Goal: Task Accomplishment & Management: Use online tool/utility

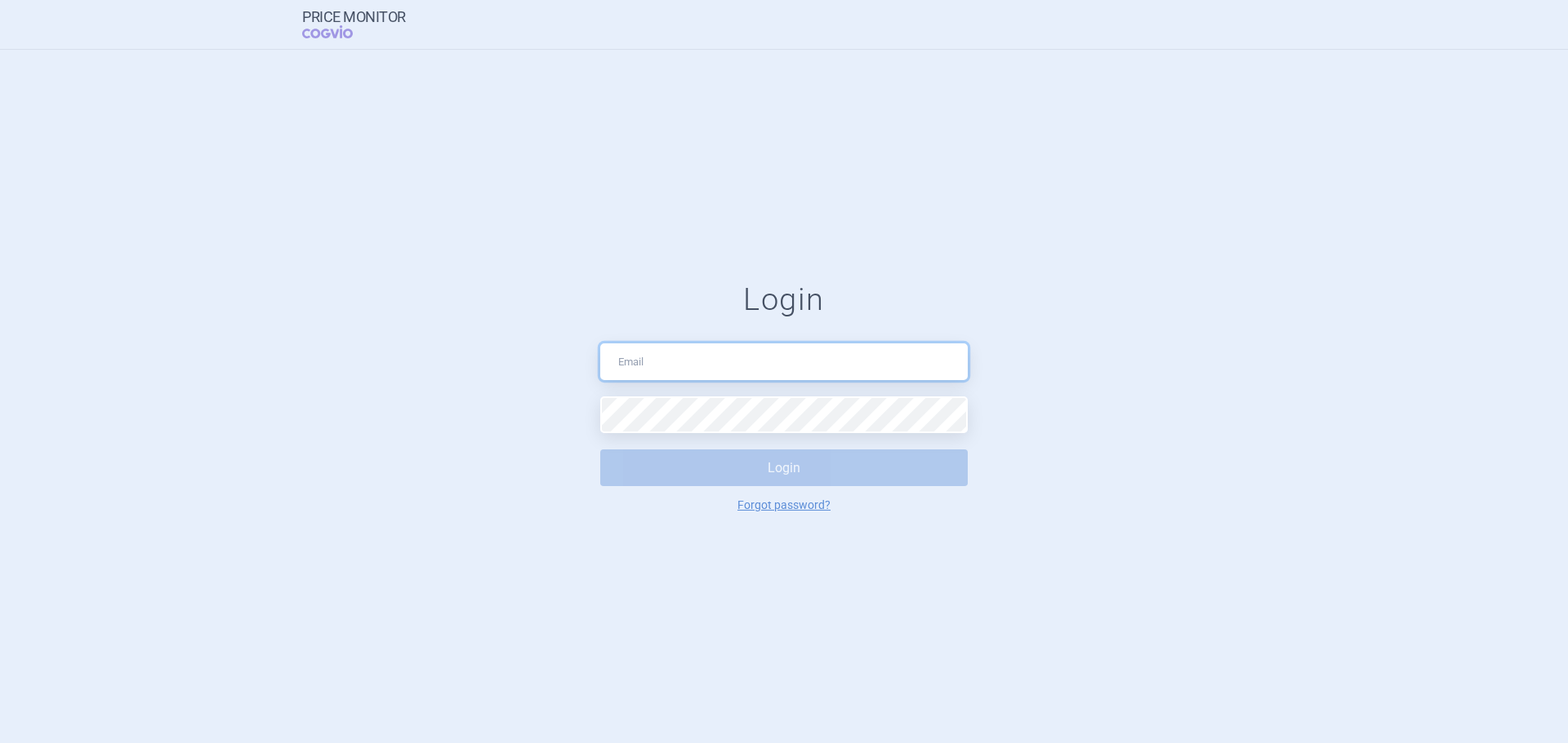
type input "zuzana.hurtova2@drmax.eu"
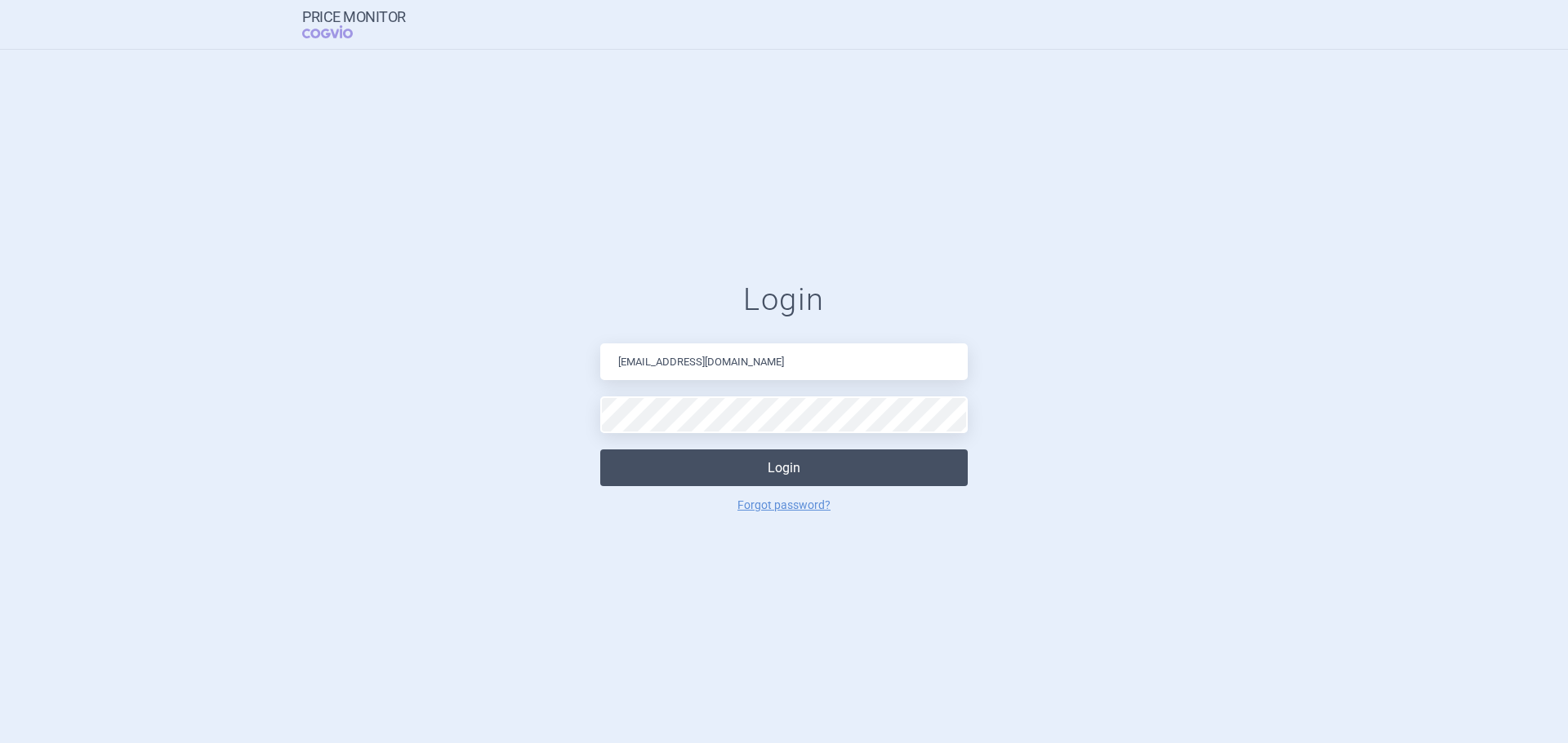
click at [729, 482] on button "Login" at bounding box center [783, 467] width 367 height 37
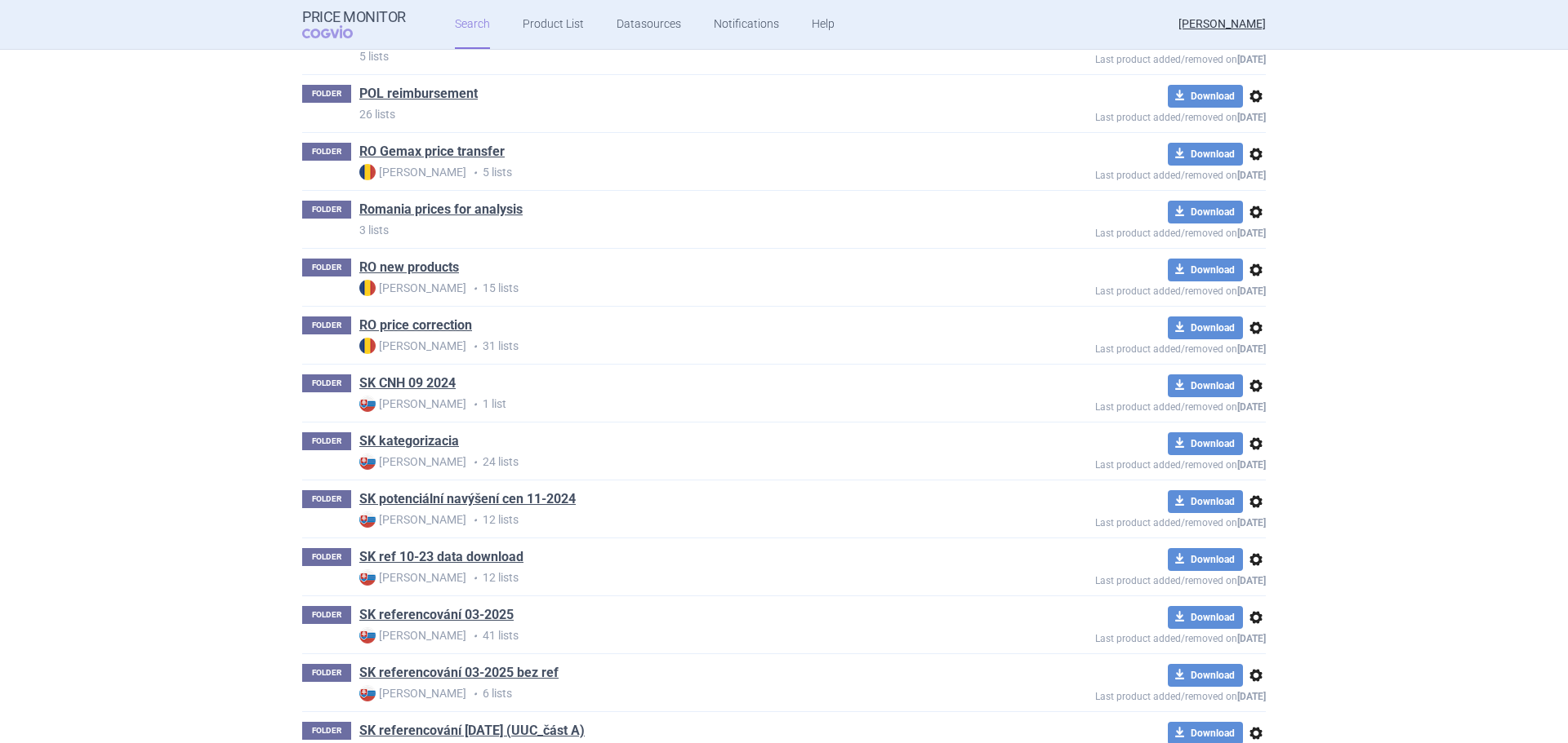
scroll to position [734, 0]
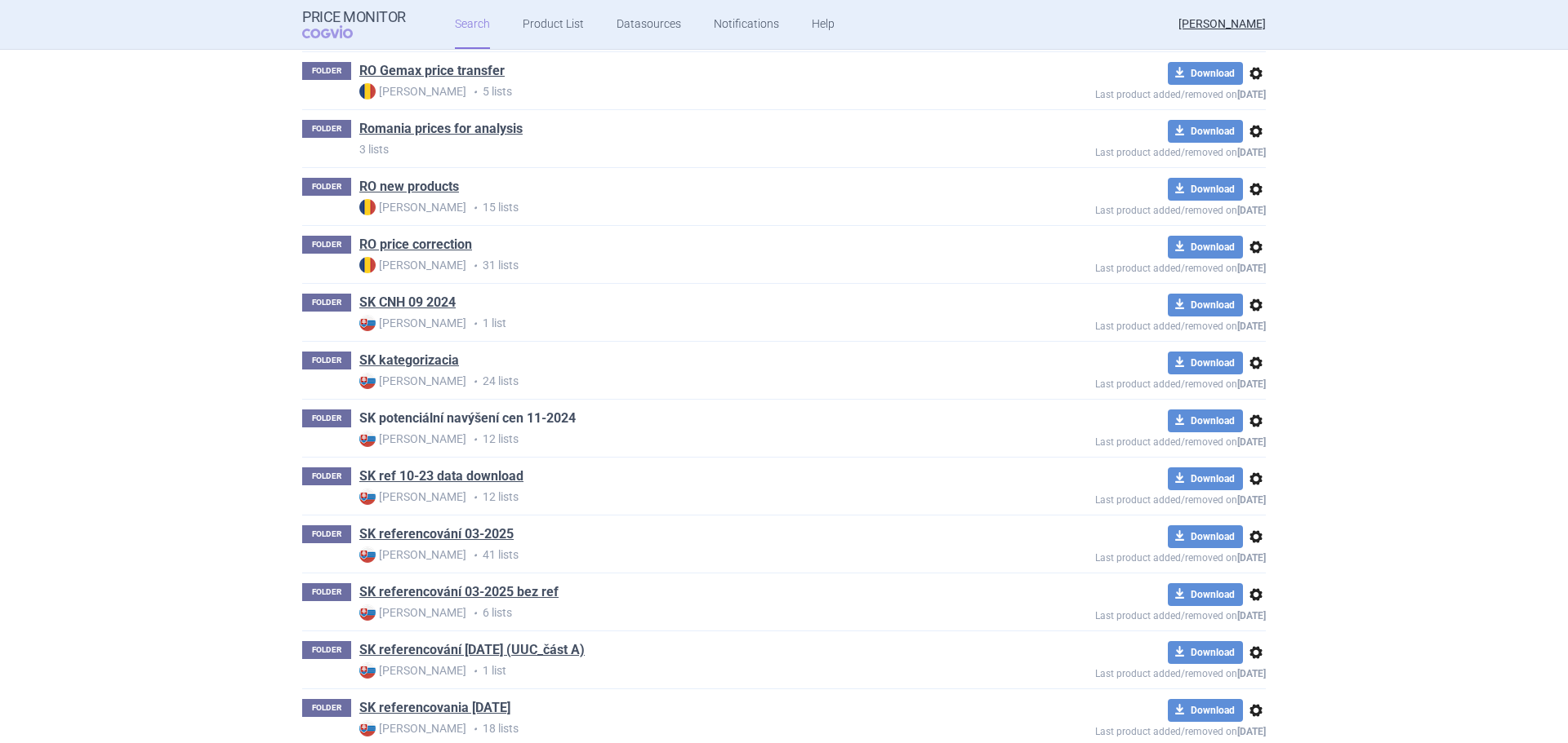
click at [447, 416] on link "SK potenciální navýšení cen 11-2024" at bounding box center [468, 418] width 216 height 18
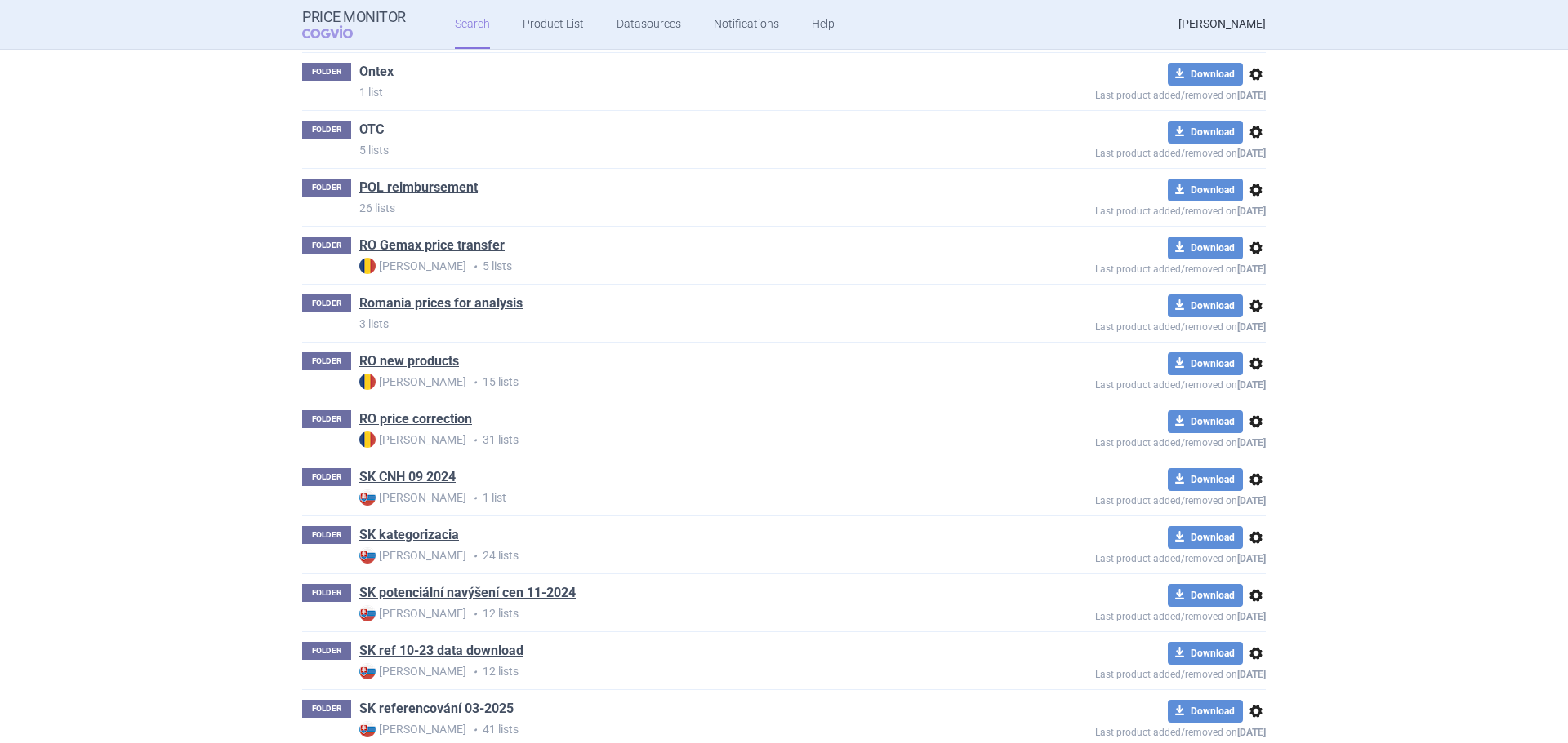
scroll to position [571, 0]
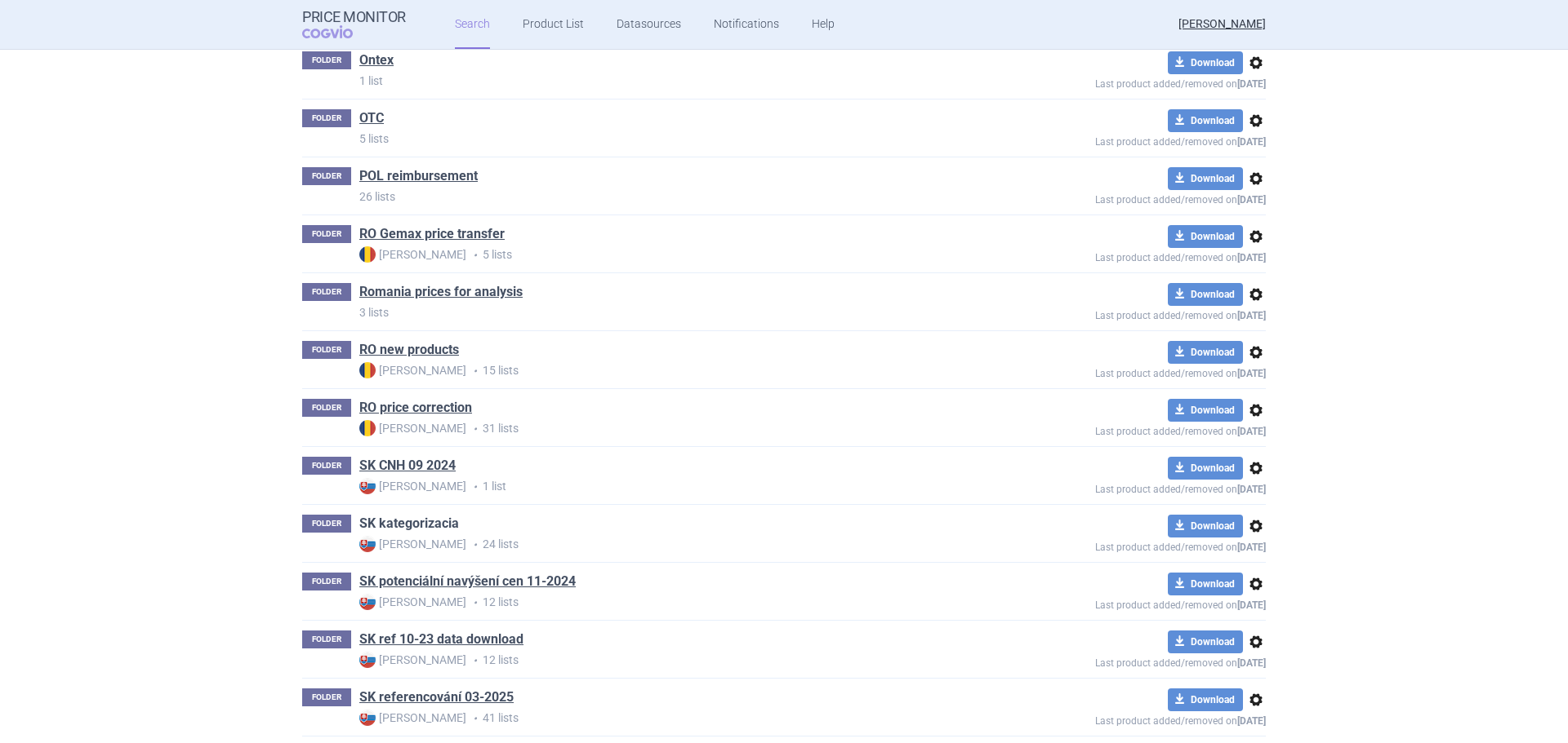
click at [387, 518] on link "SK kategorizacia" at bounding box center [409, 524] width 99 height 18
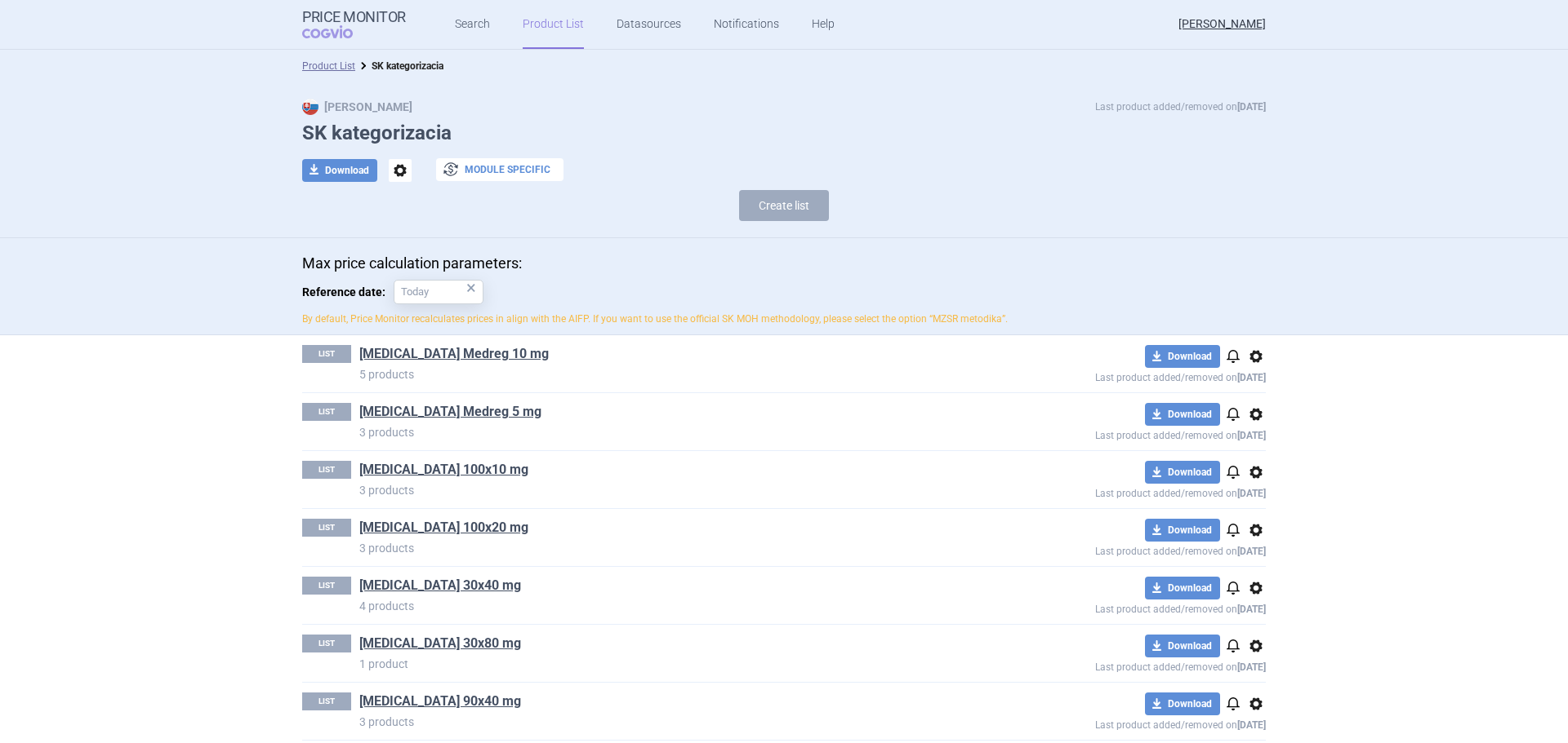
click at [528, 175] on button "exchange Module specific" at bounding box center [499, 169] width 127 height 22
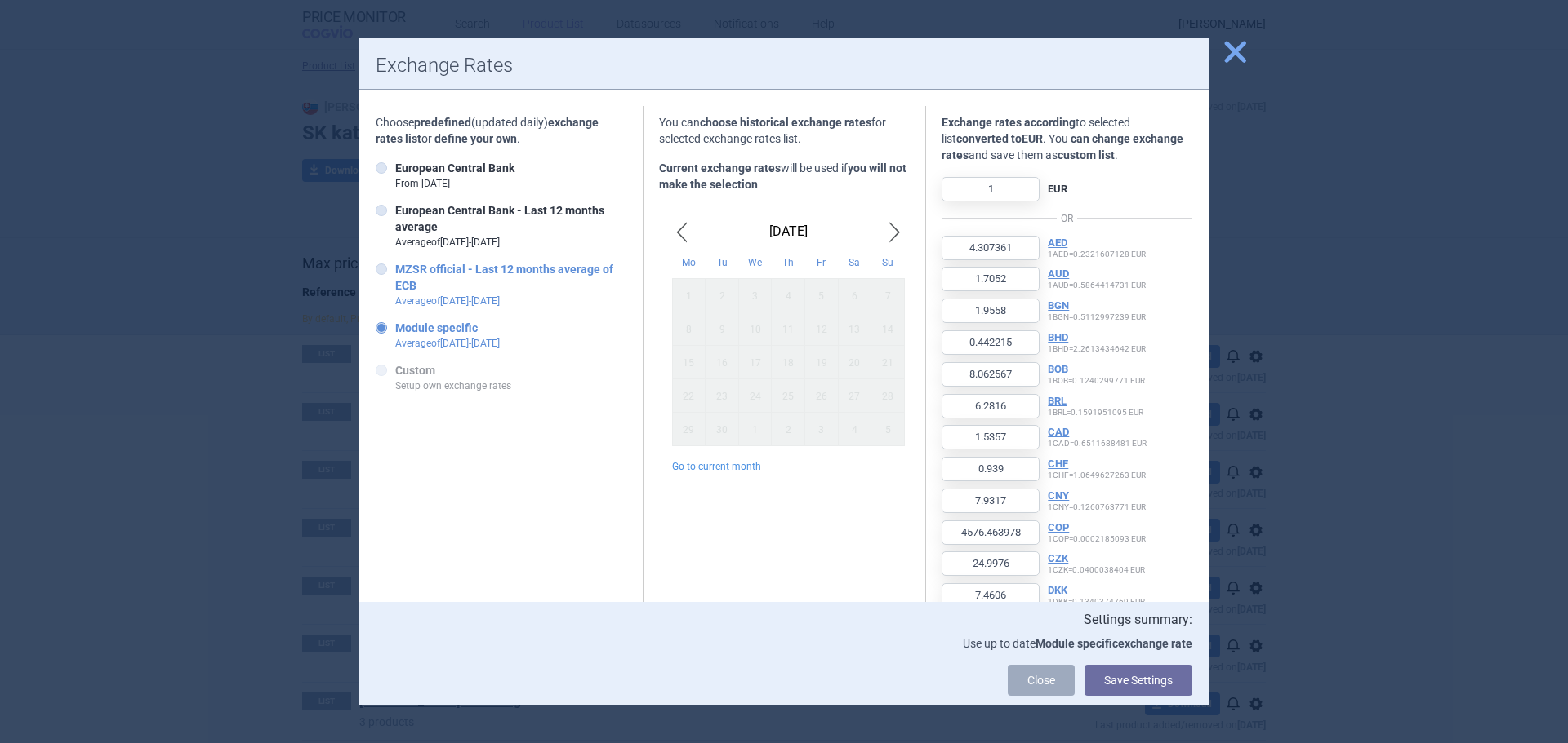
click at [507, 278] on label "MZSR official - Last 12 months average of ECB Average of Sept 2024 - Aug 2025" at bounding box center [500, 284] width 251 height 48
click at [392, 278] on input "MZSR official - Last 12 months average of ECB Average of Sept 2024 - Aug 2025" at bounding box center [384, 270] width 16 height 16
radio input "true"
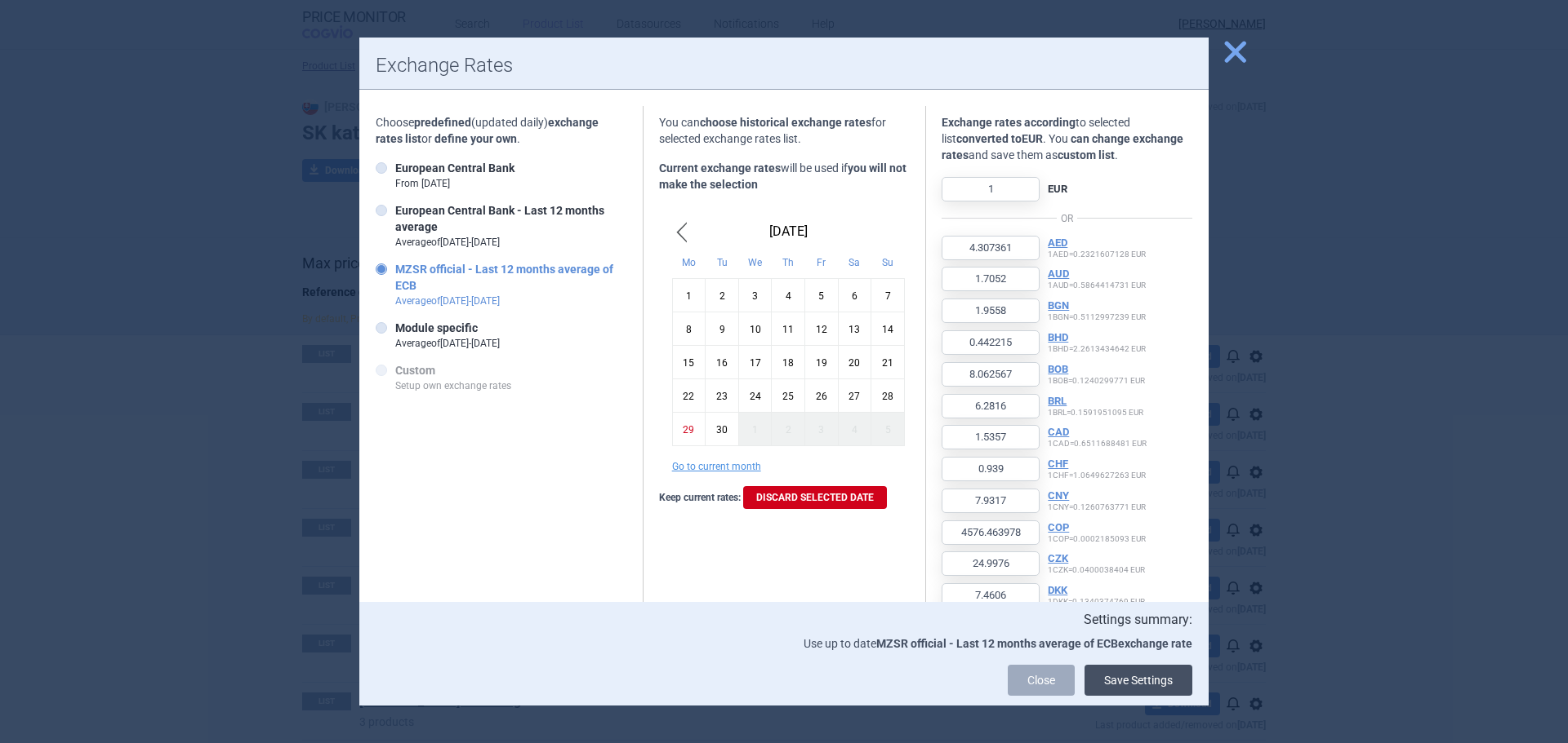
click at [1158, 677] on button "Save Settings" at bounding box center [1138, 681] width 108 height 31
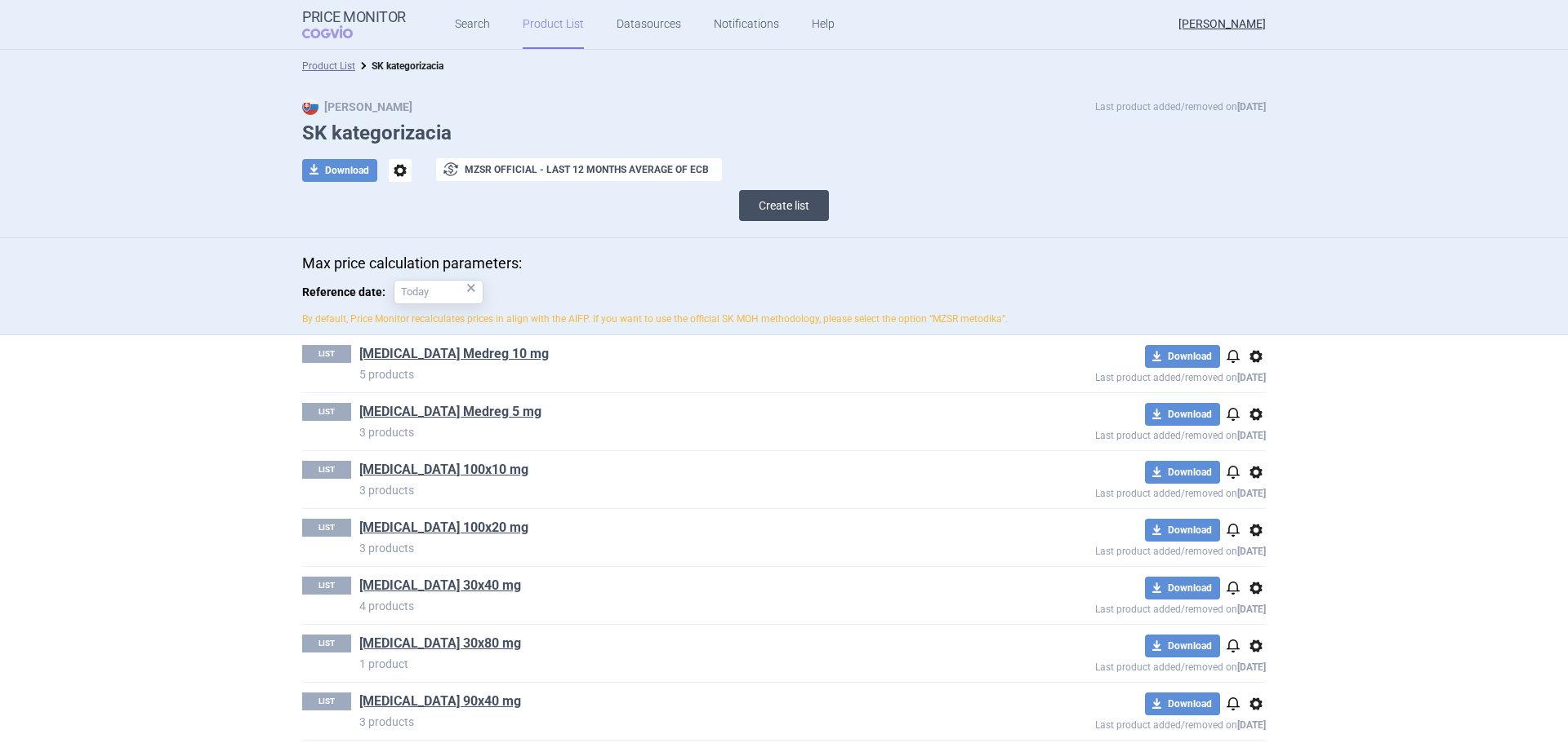
click at [757, 206] on button "Create list" at bounding box center [784, 206] width 90 height 31
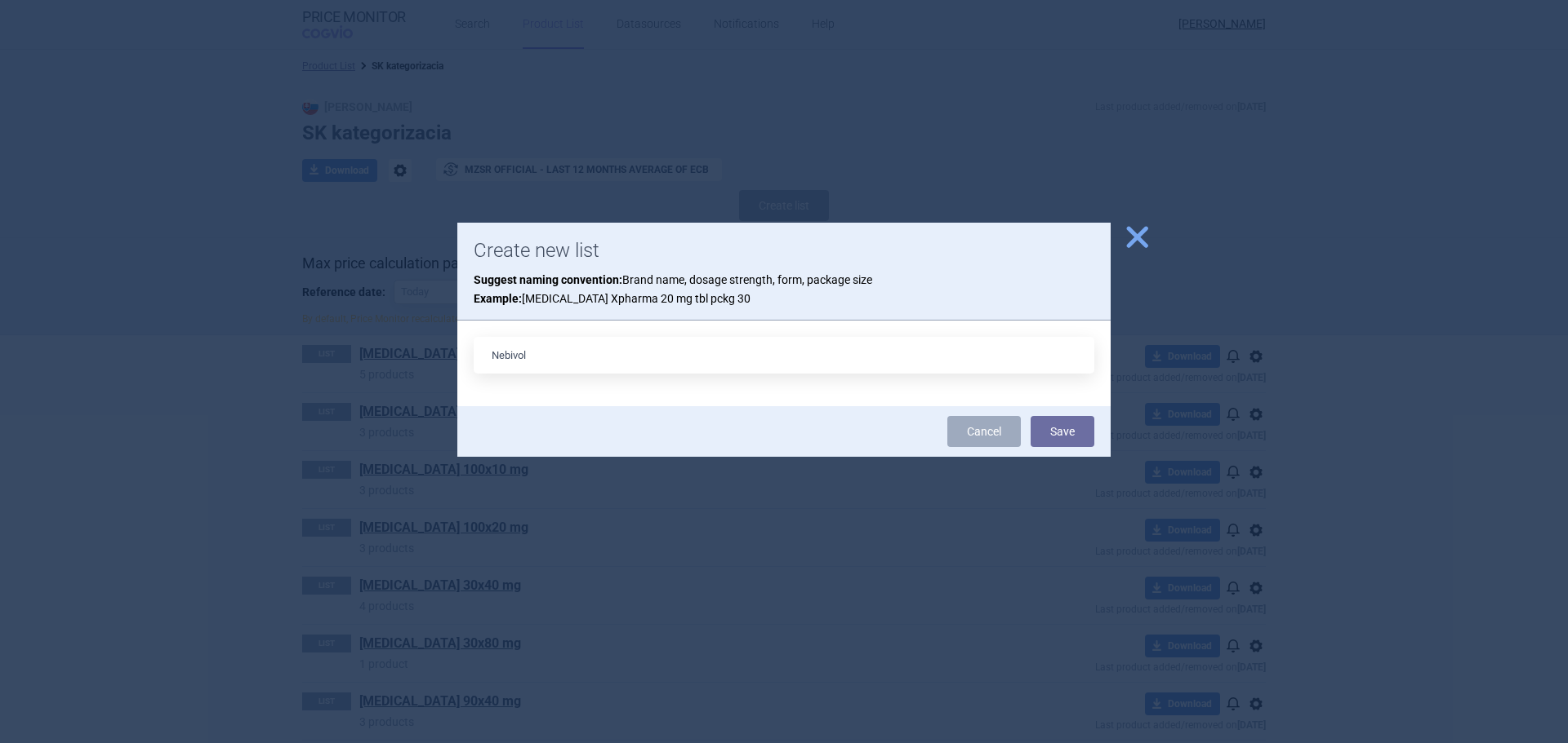
type input "[MEDICAL_DATA] 5 mg 28"
click at [1064, 439] on button "Save" at bounding box center [1062, 432] width 64 height 31
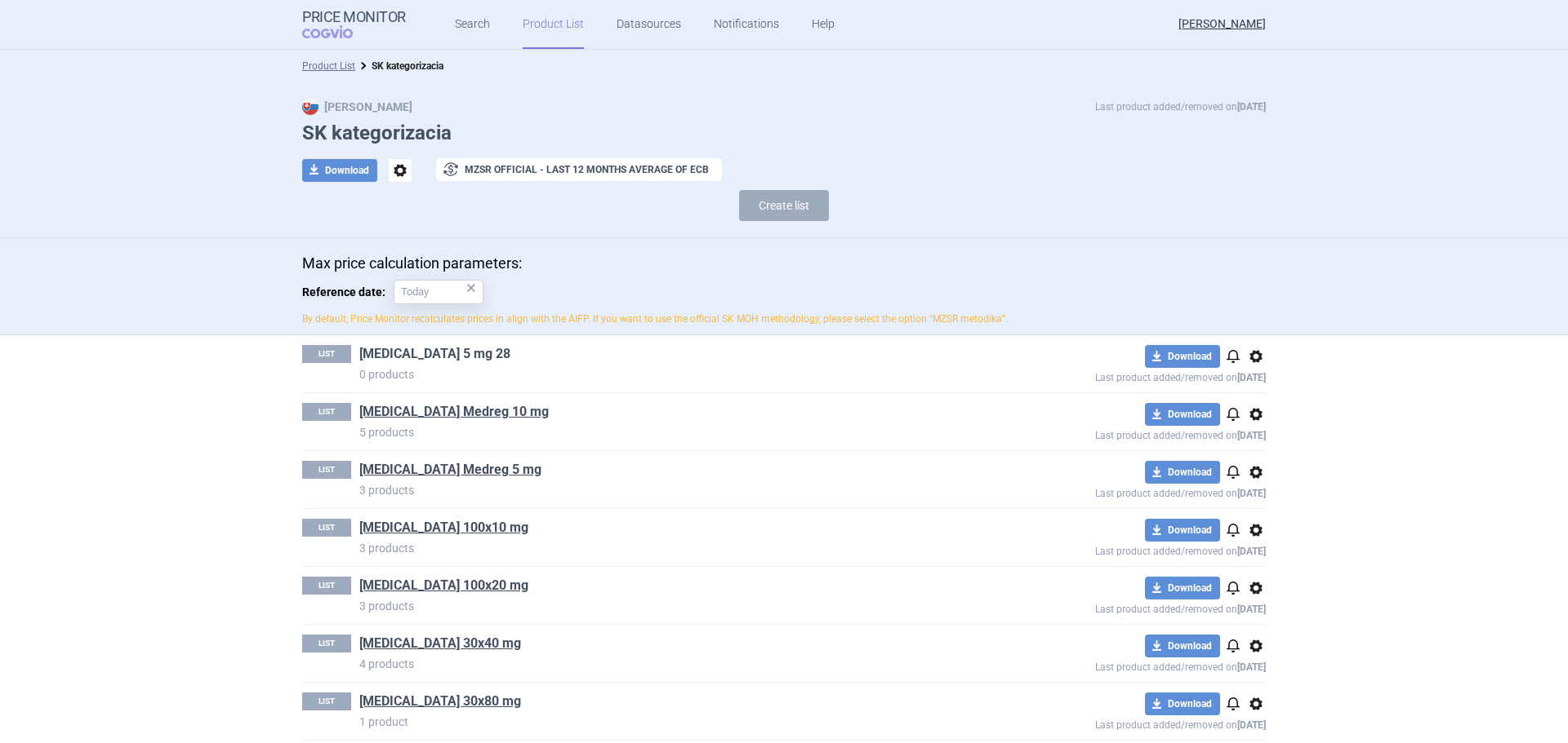
click at [411, 356] on link "[MEDICAL_DATA] 5 mg 28" at bounding box center [435, 354] width 151 height 18
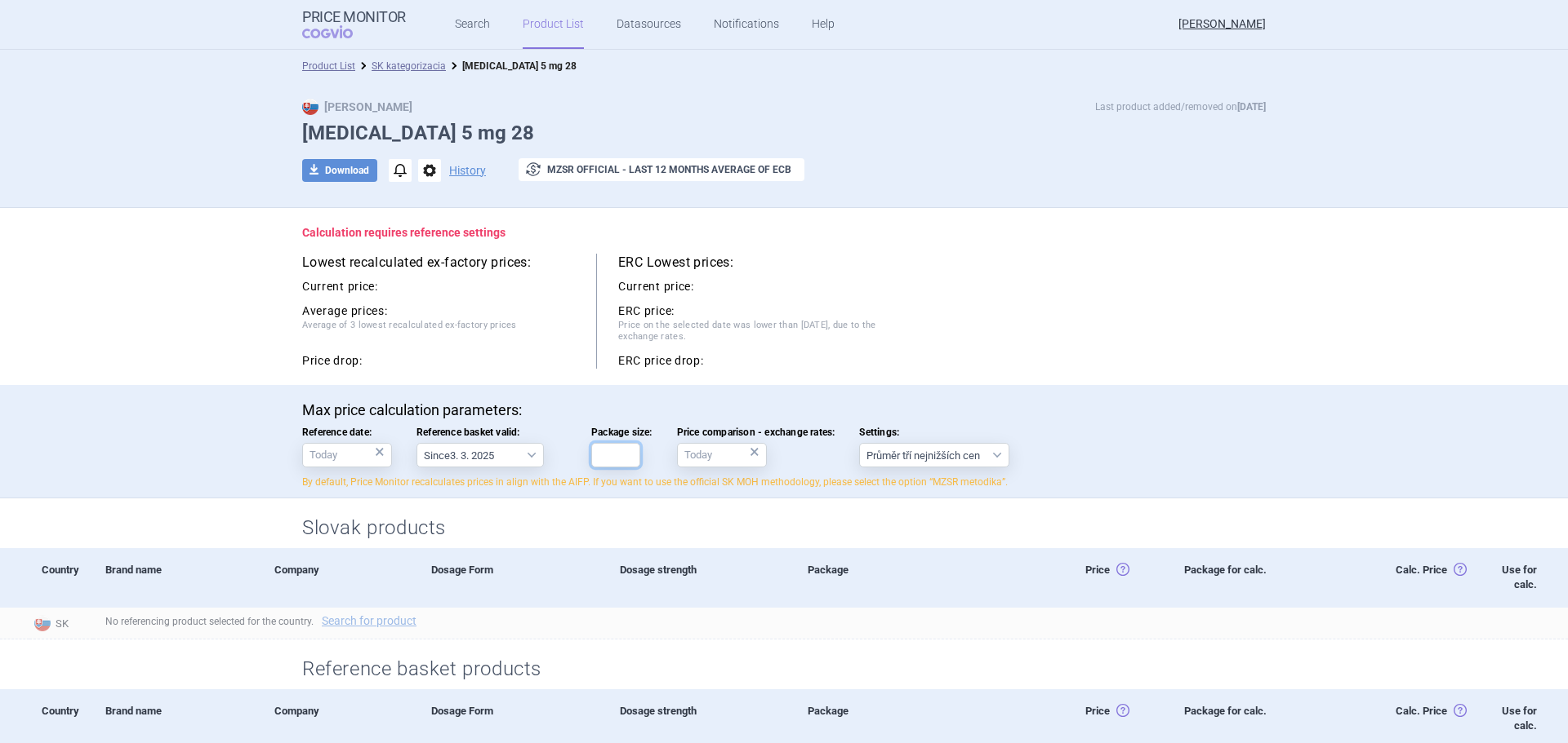
click at [596, 453] on input "Package size:" at bounding box center [615, 455] width 49 height 24
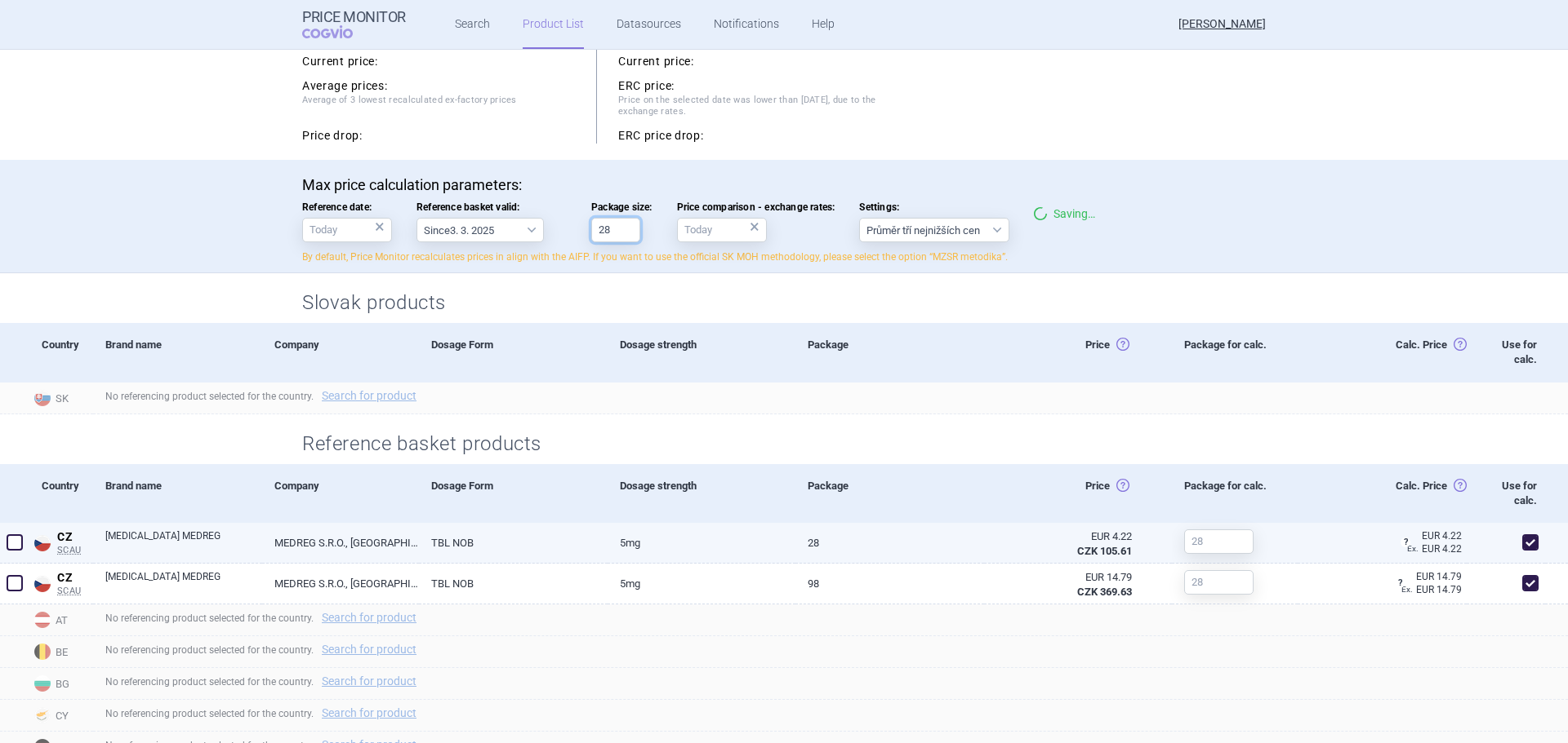
scroll to position [244, 0]
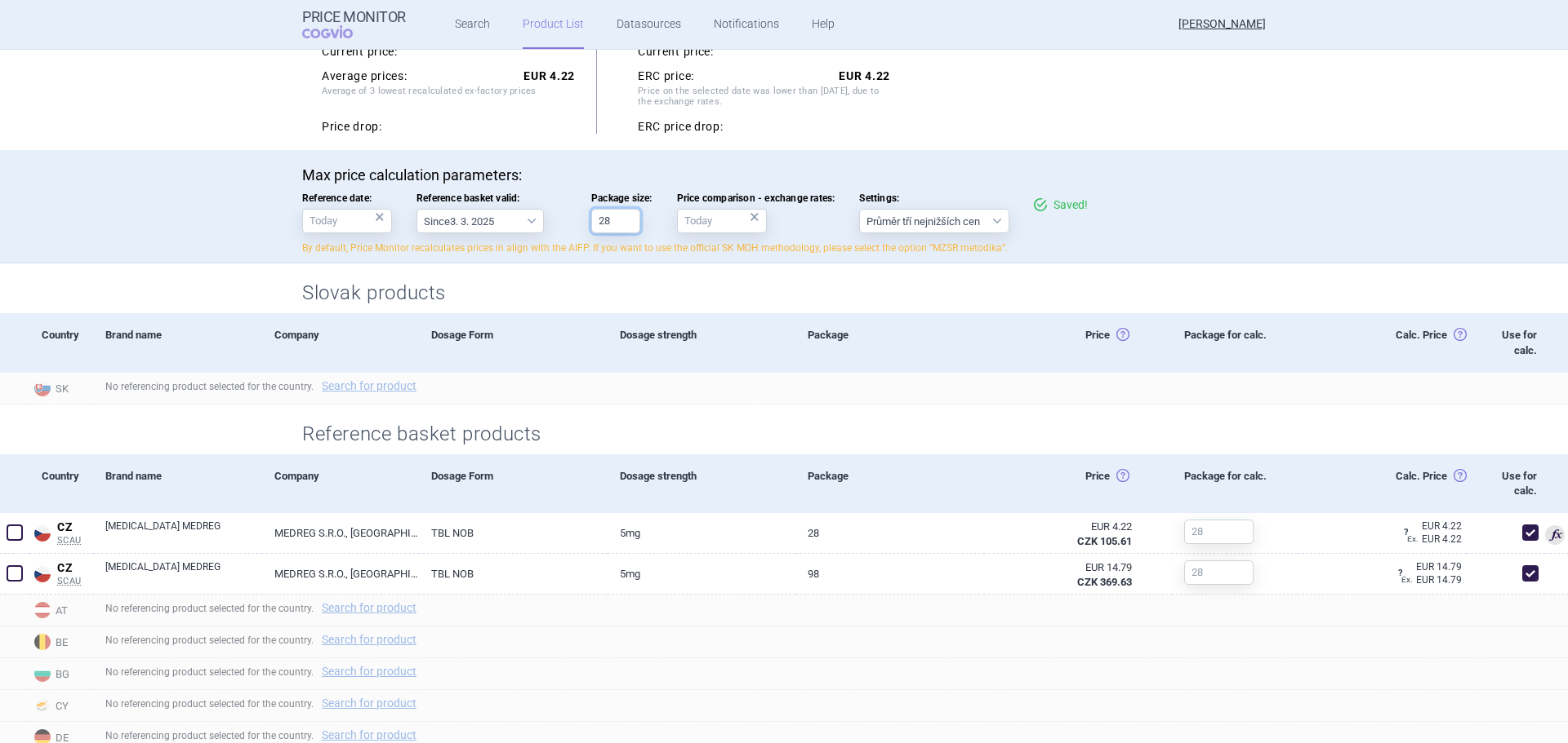
type input "28"
click at [1196, 411] on div "Reference basket products" at bounding box center [784, 429] width 1029 height 50
click at [818, 264] on div "Slovak products" at bounding box center [784, 289] width 1029 height 50
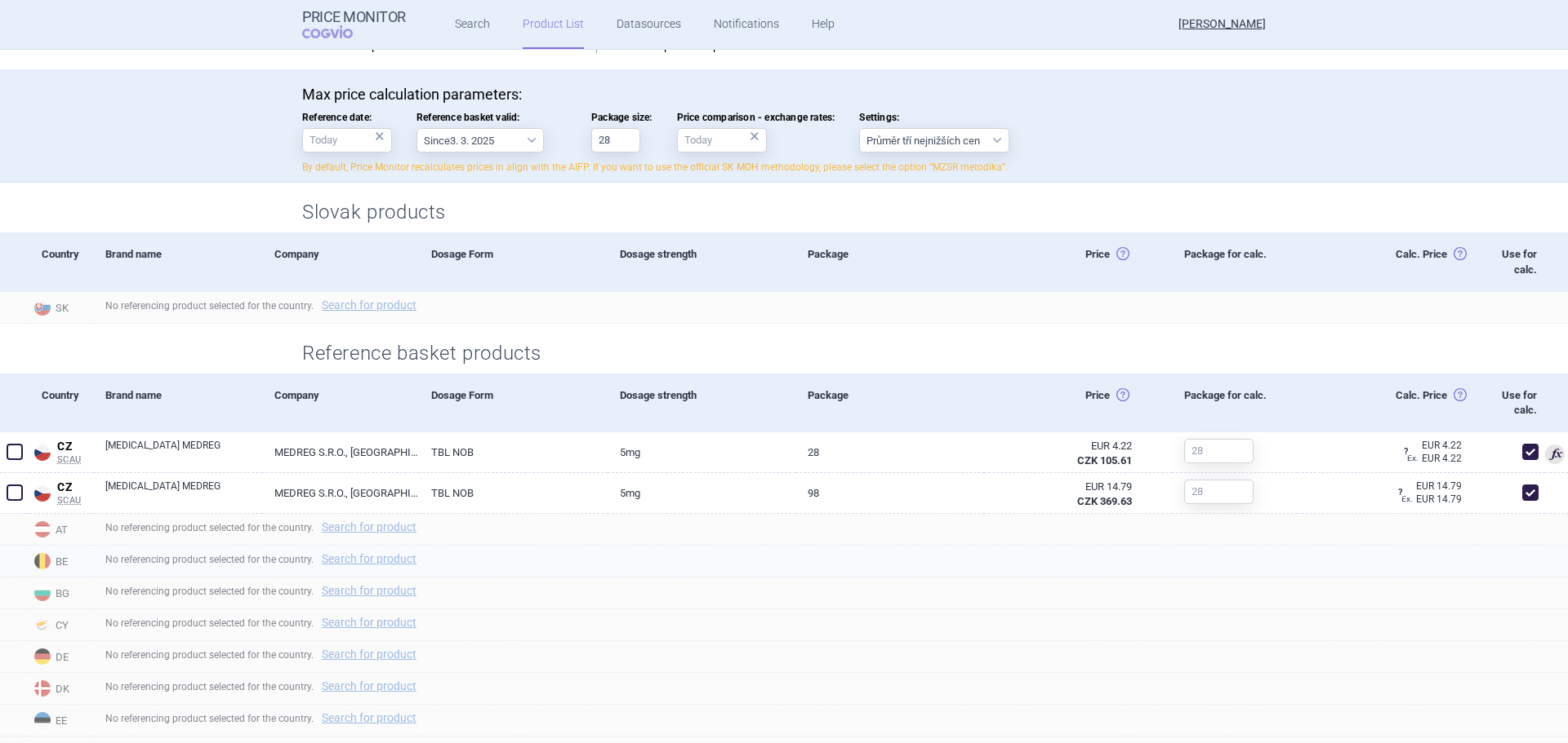
scroll to position [327, 0]
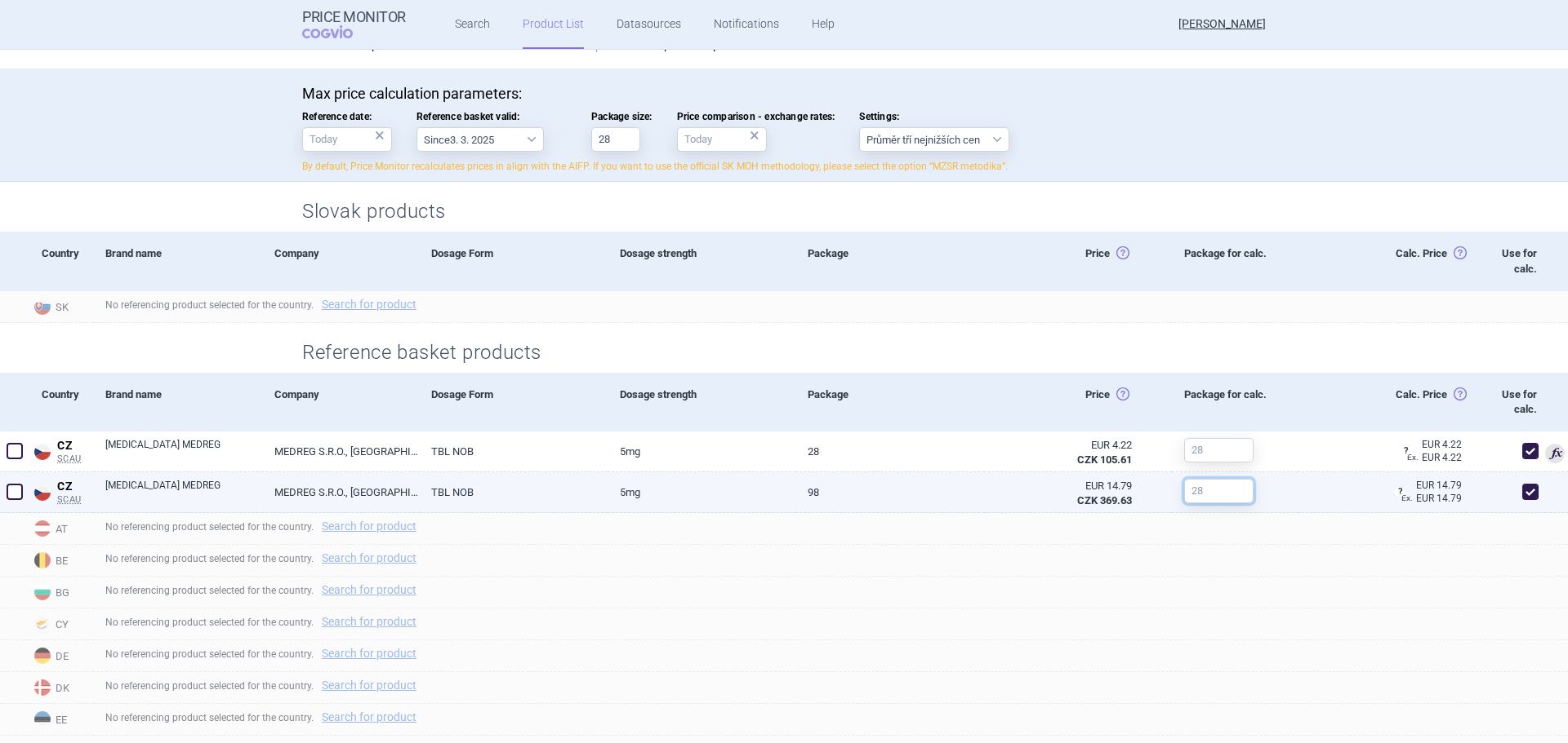
click at [1208, 494] on input "text" at bounding box center [1219, 491] width 69 height 24
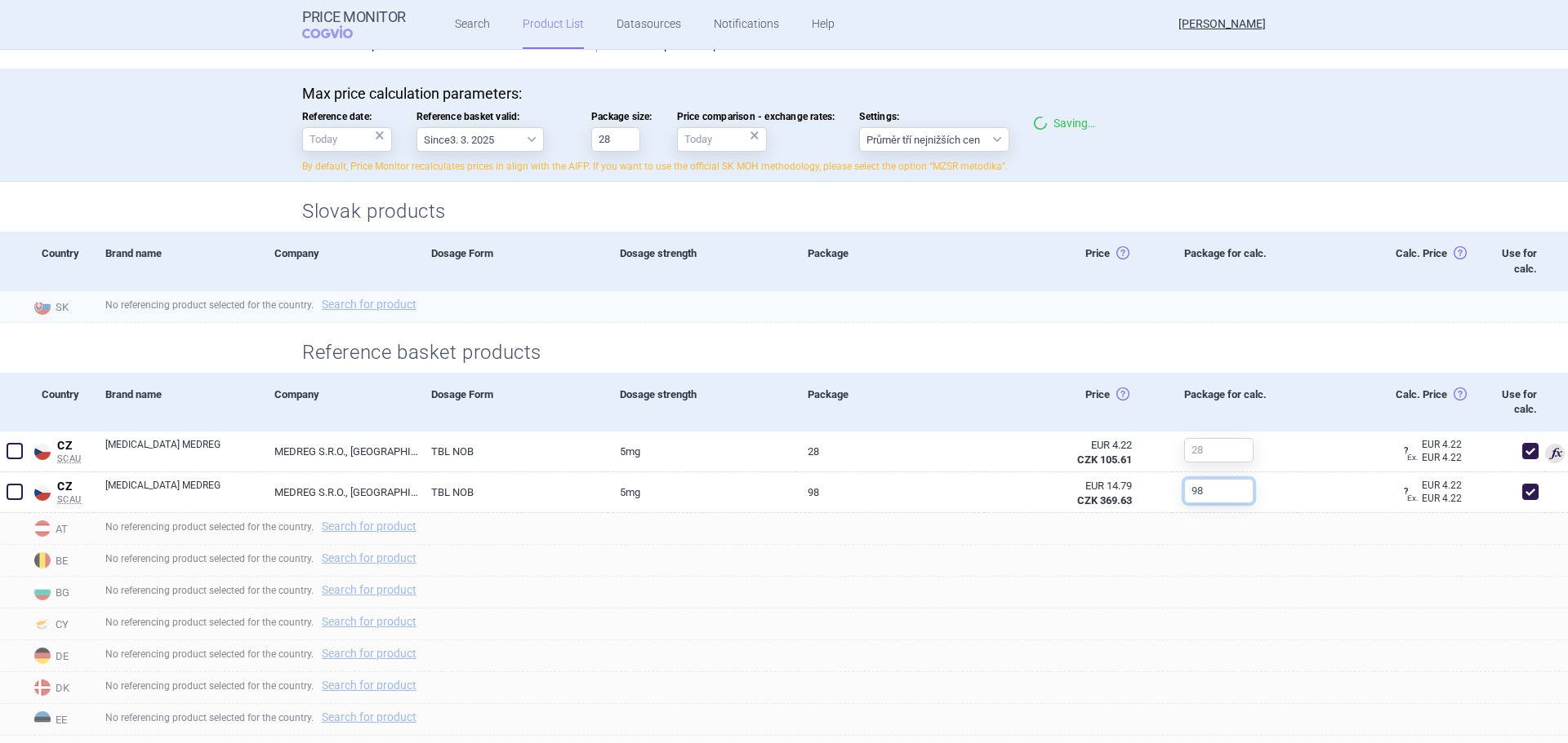
type input "98"
click at [1333, 318] on div "No referencing product selected for the country. Search for product" at bounding box center [831, 307] width 1475 height 32
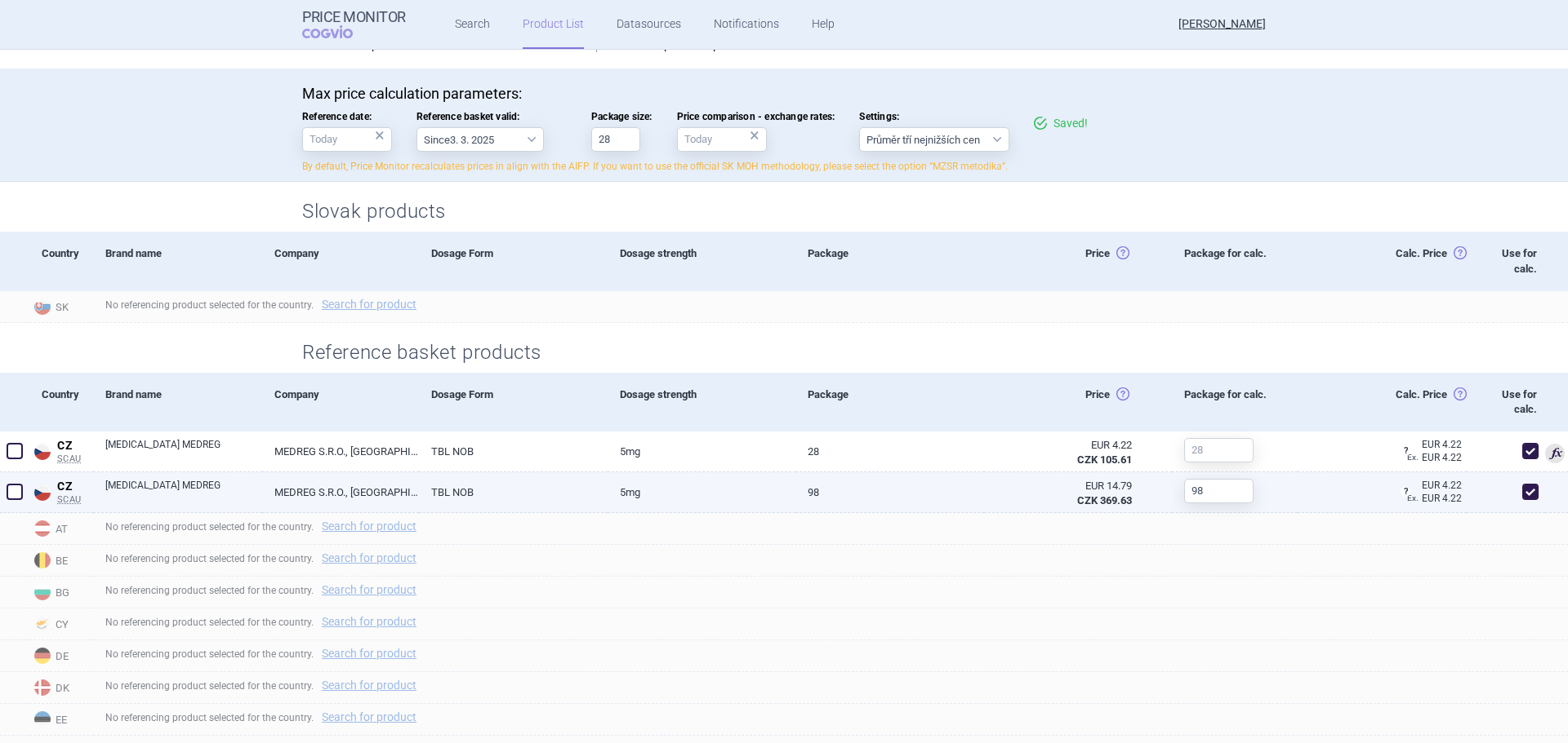
click at [1522, 493] on span at bounding box center [1530, 492] width 16 height 16
checkbox input "false"
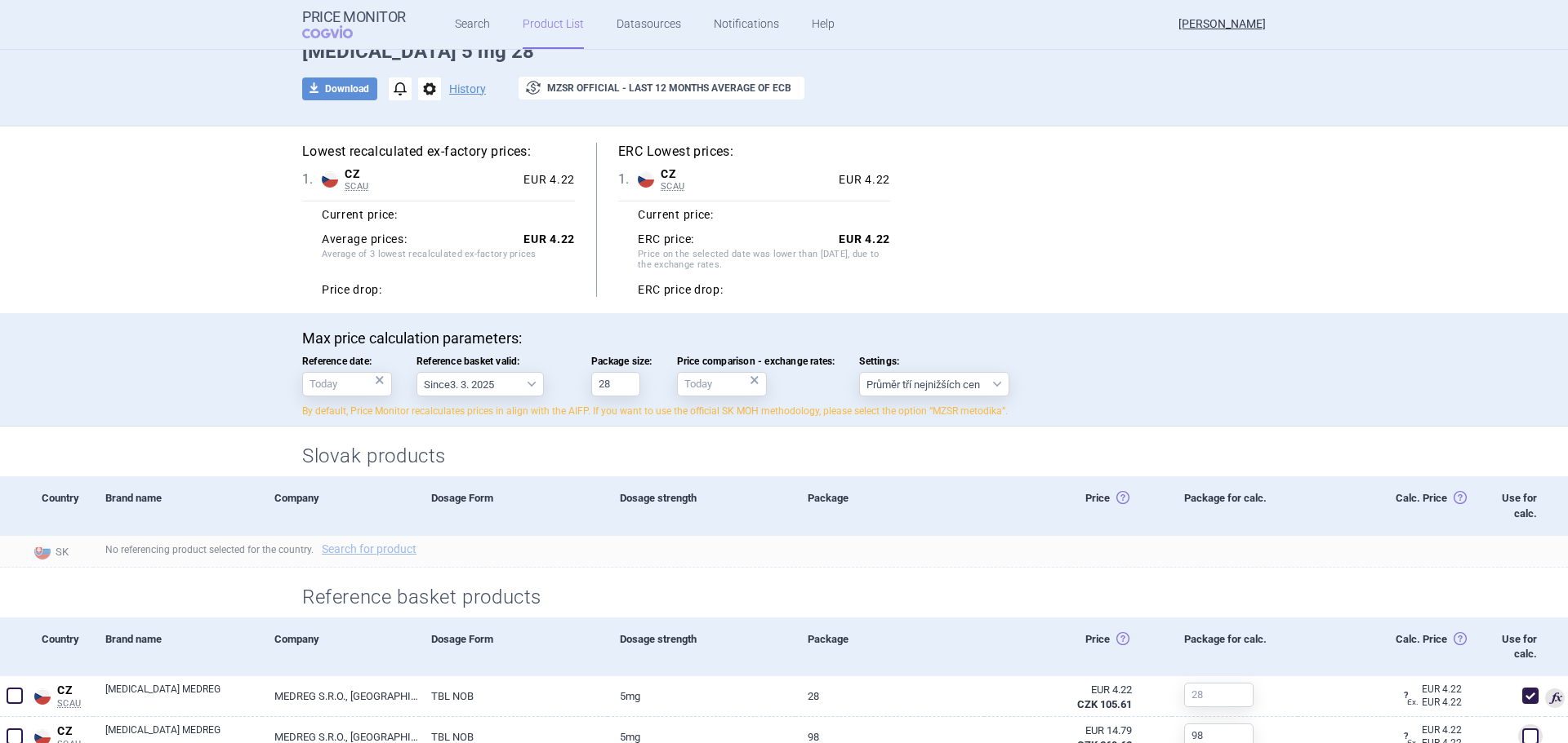
scroll to position [0, 0]
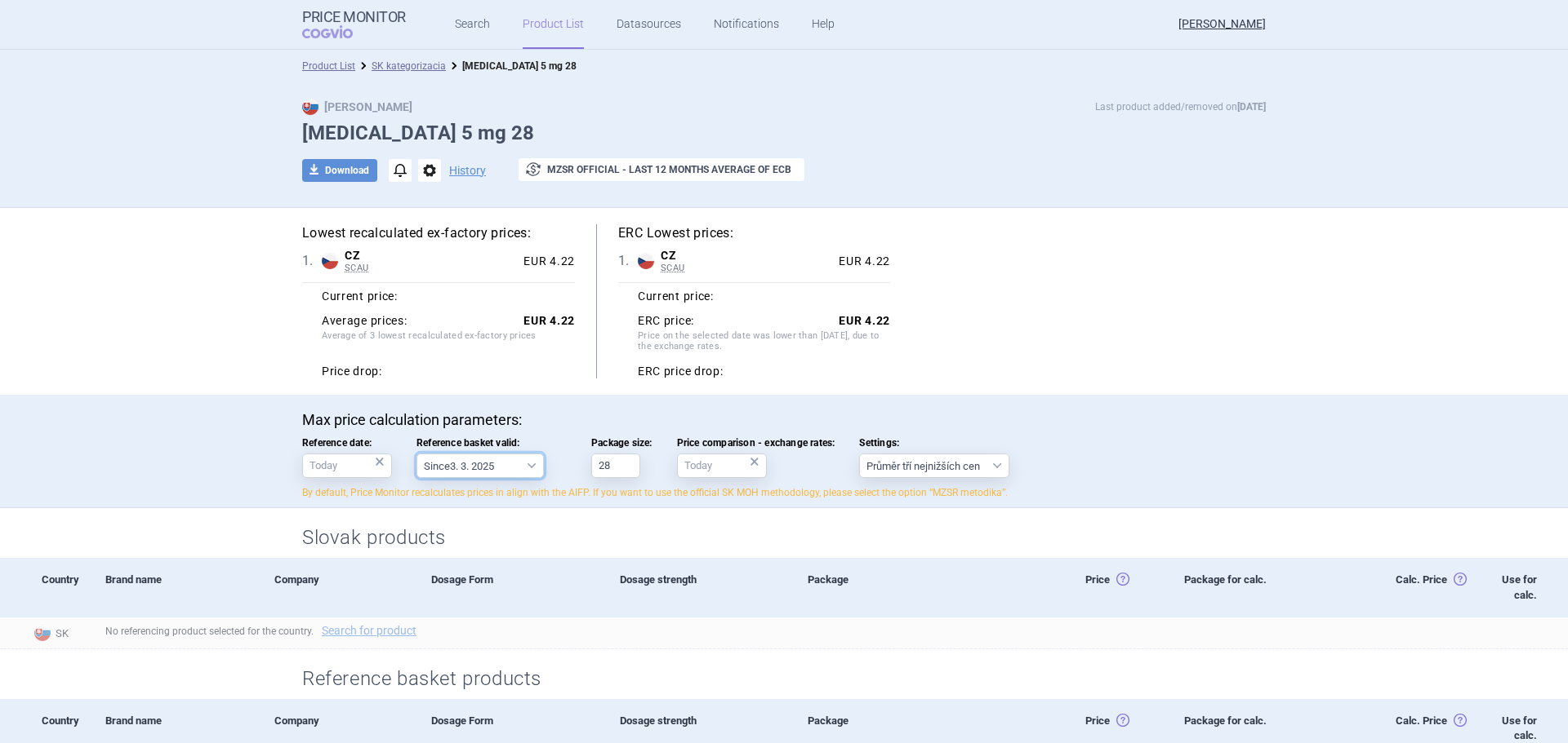
click at [454, 464] on select "Since 3. 3. 2025 Since 1. 7. 2023 Since 7. 4. 2023 Since 1. 12. 2022 Since 1. 9…" at bounding box center [480, 466] width 127 height 24
click at [641, 533] on h2 "Slovak products" at bounding box center [783, 537] width 964 height 27
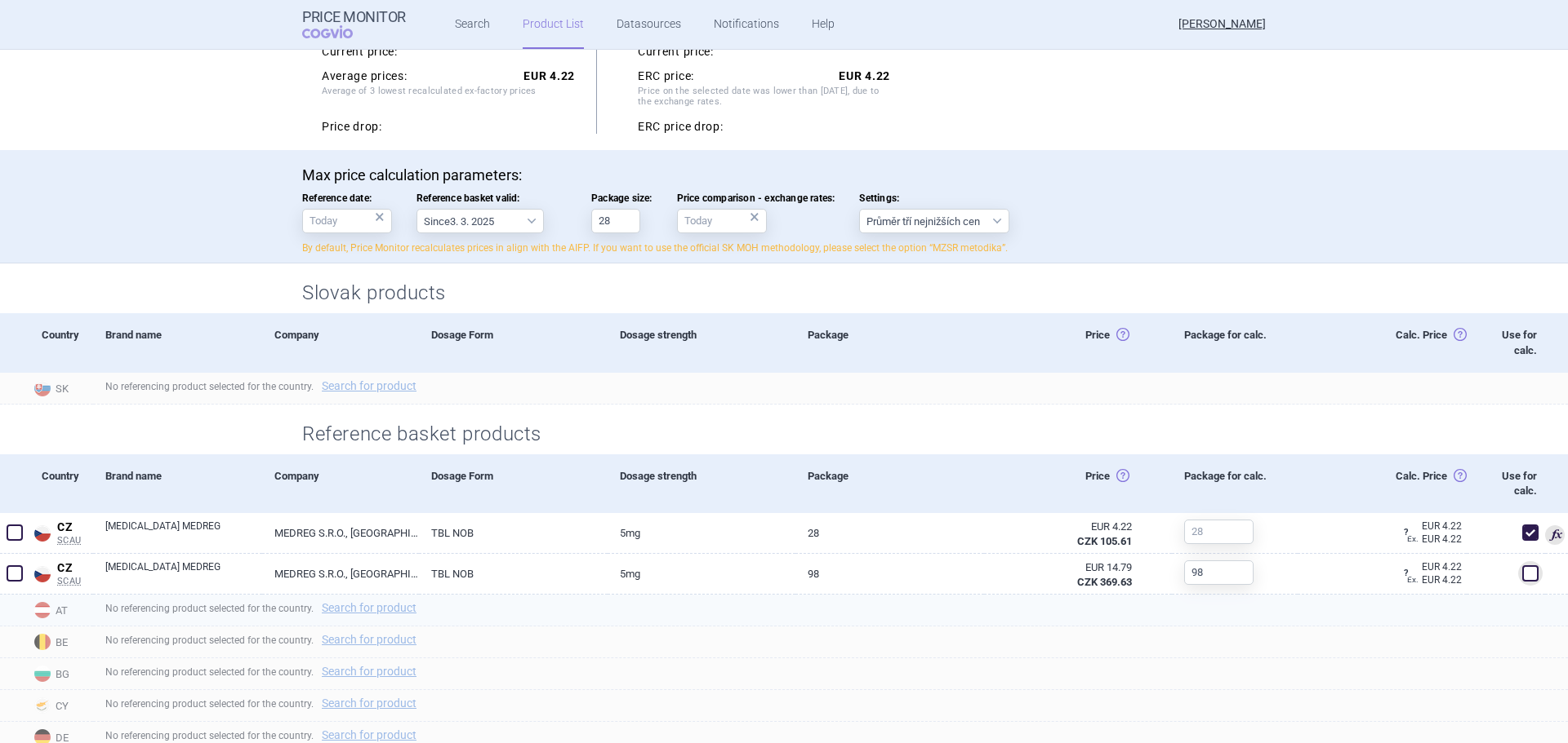
scroll to position [327, 0]
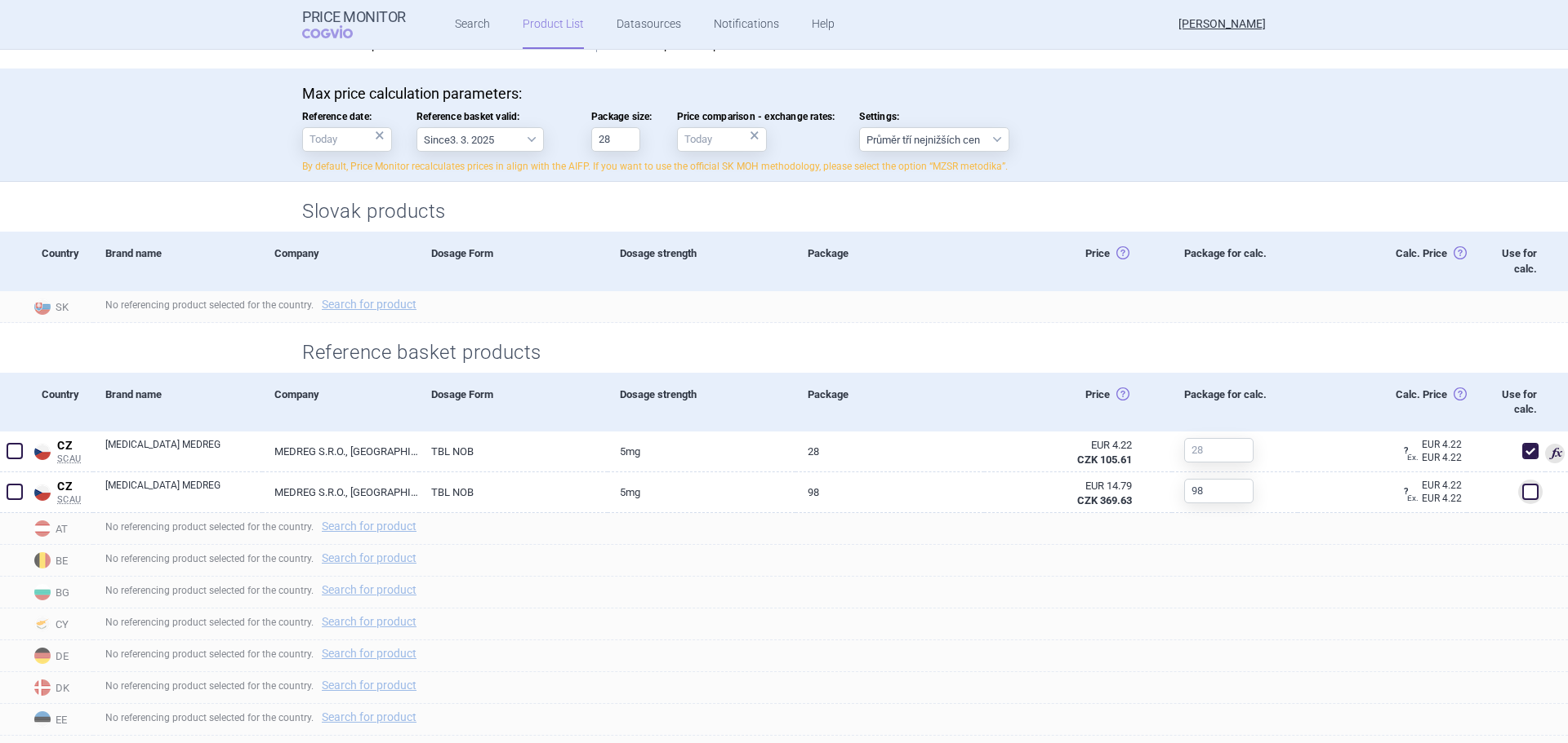
click at [757, 333] on div "Reference basket products" at bounding box center [784, 348] width 1029 height 50
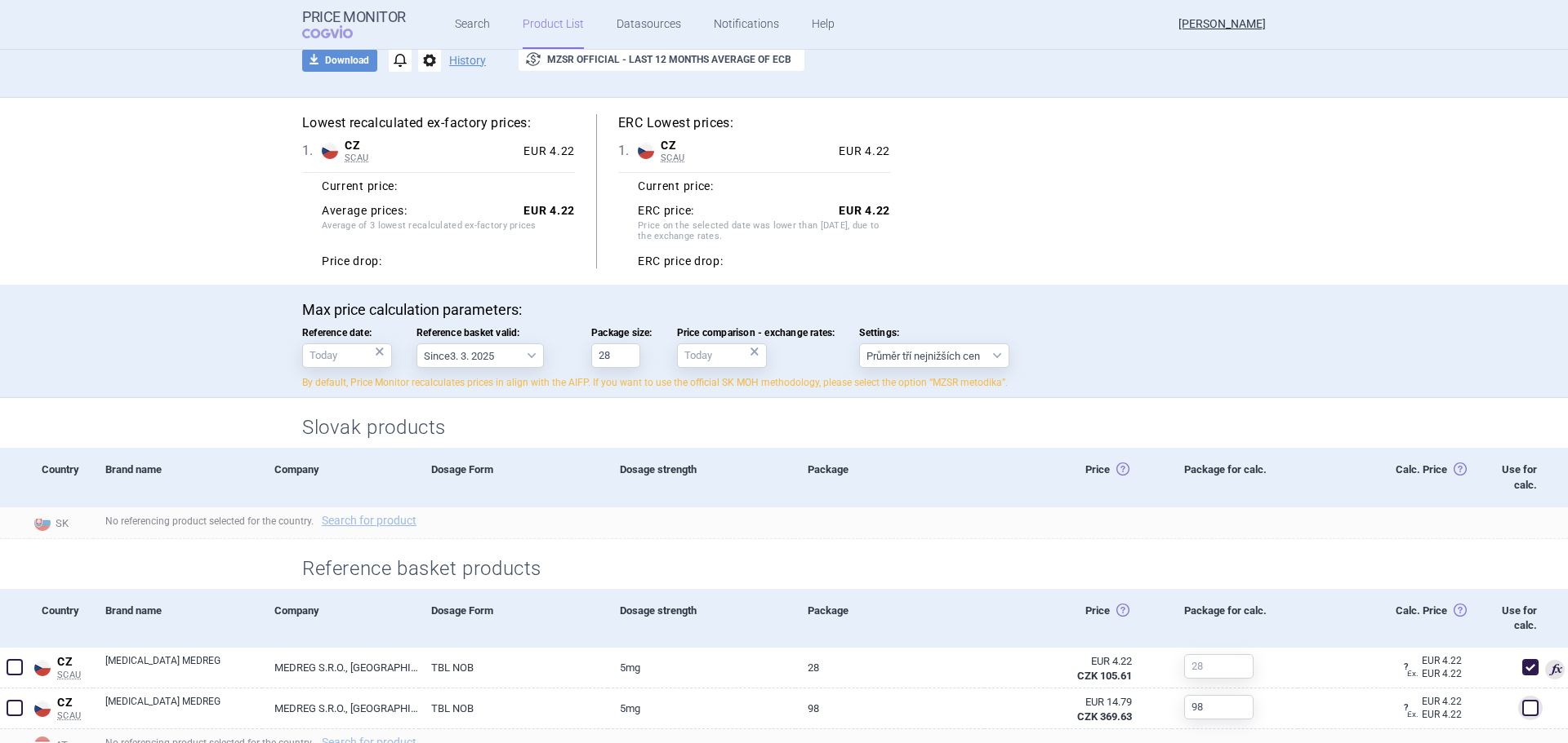
scroll to position [81, 0]
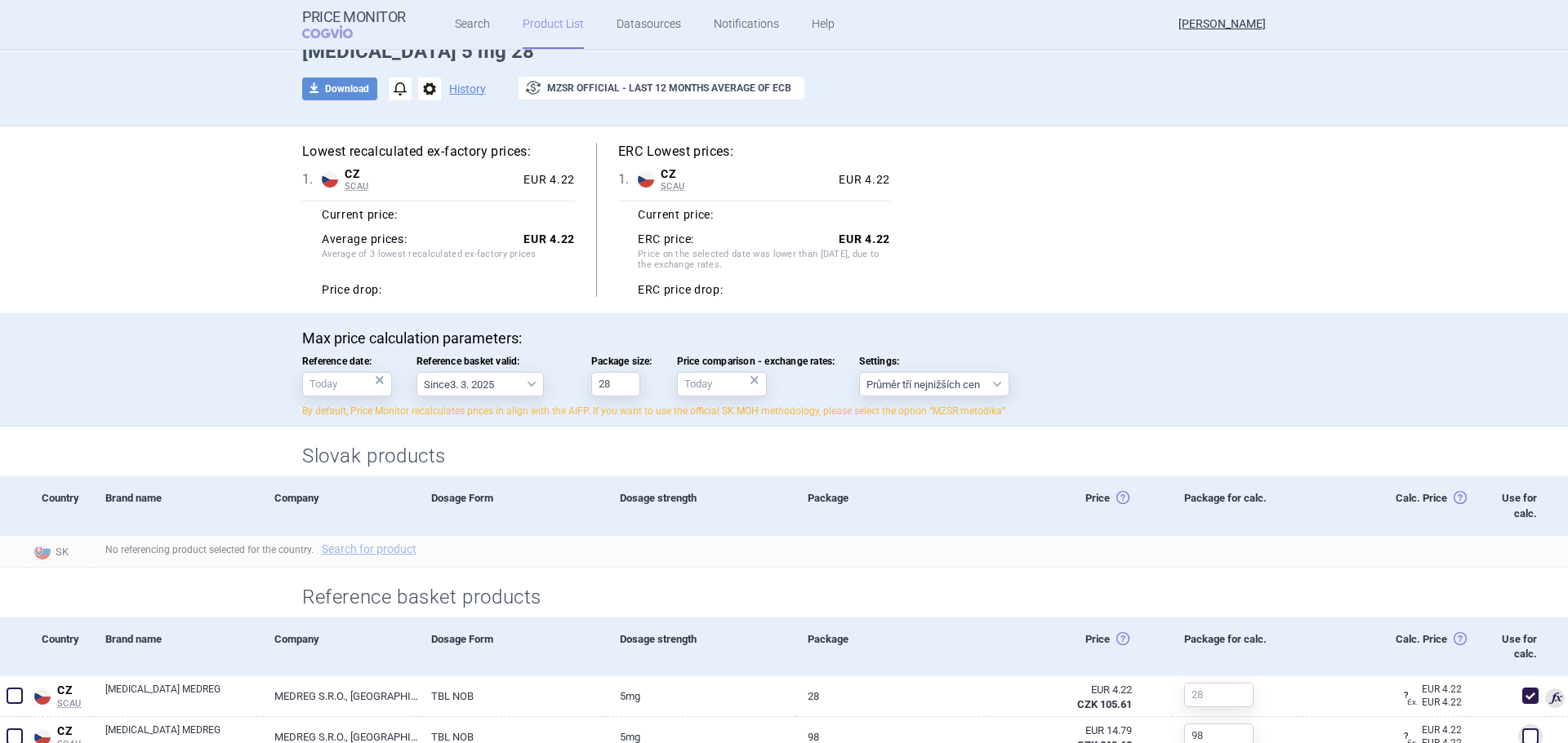
click at [1008, 284] on div "Lowest recalculated ex-factory prices: 1 . CZ SCAU Czech Republic SCAU List of …" at bounding box center [783, 219] width 964 height 155
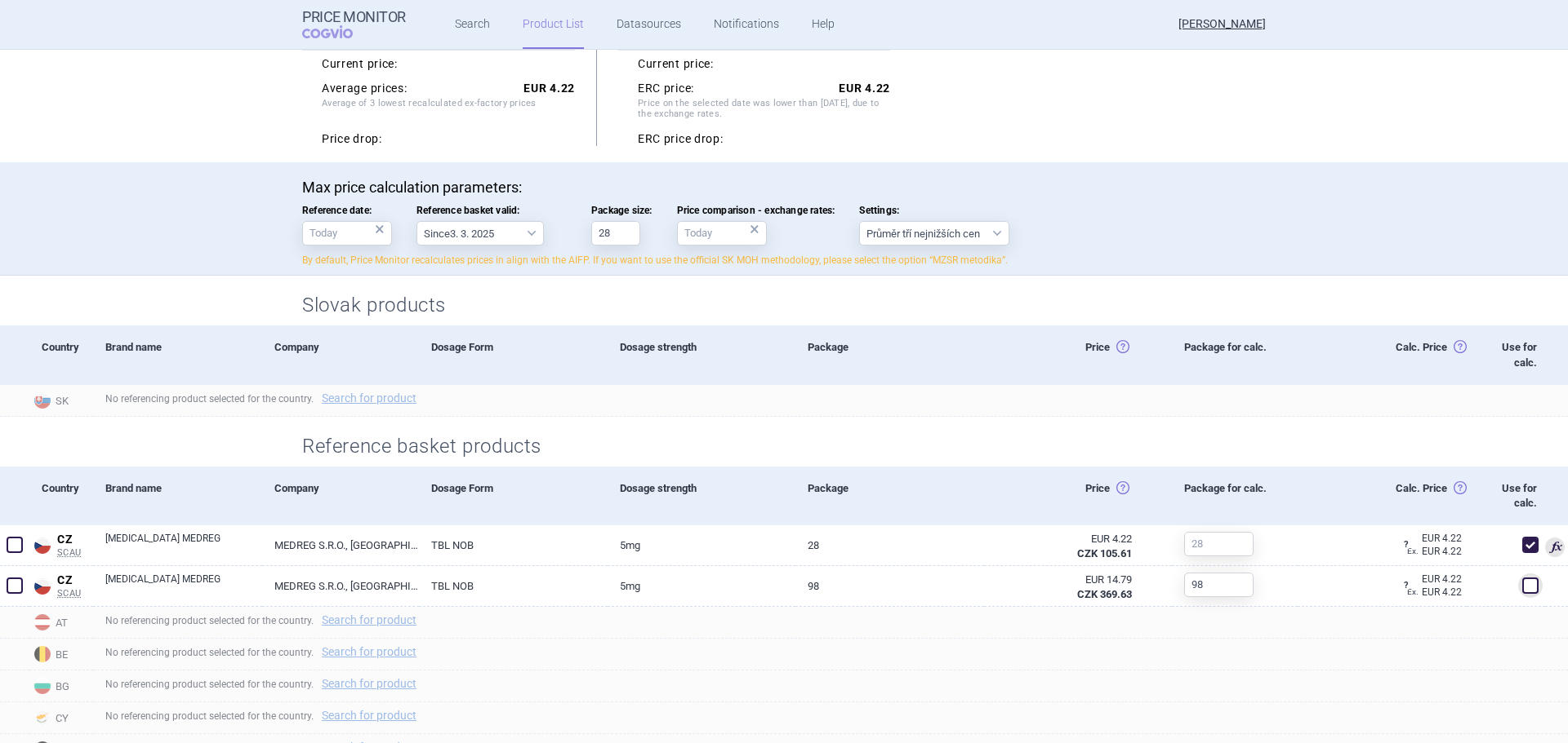
scroll to position [163, 0]
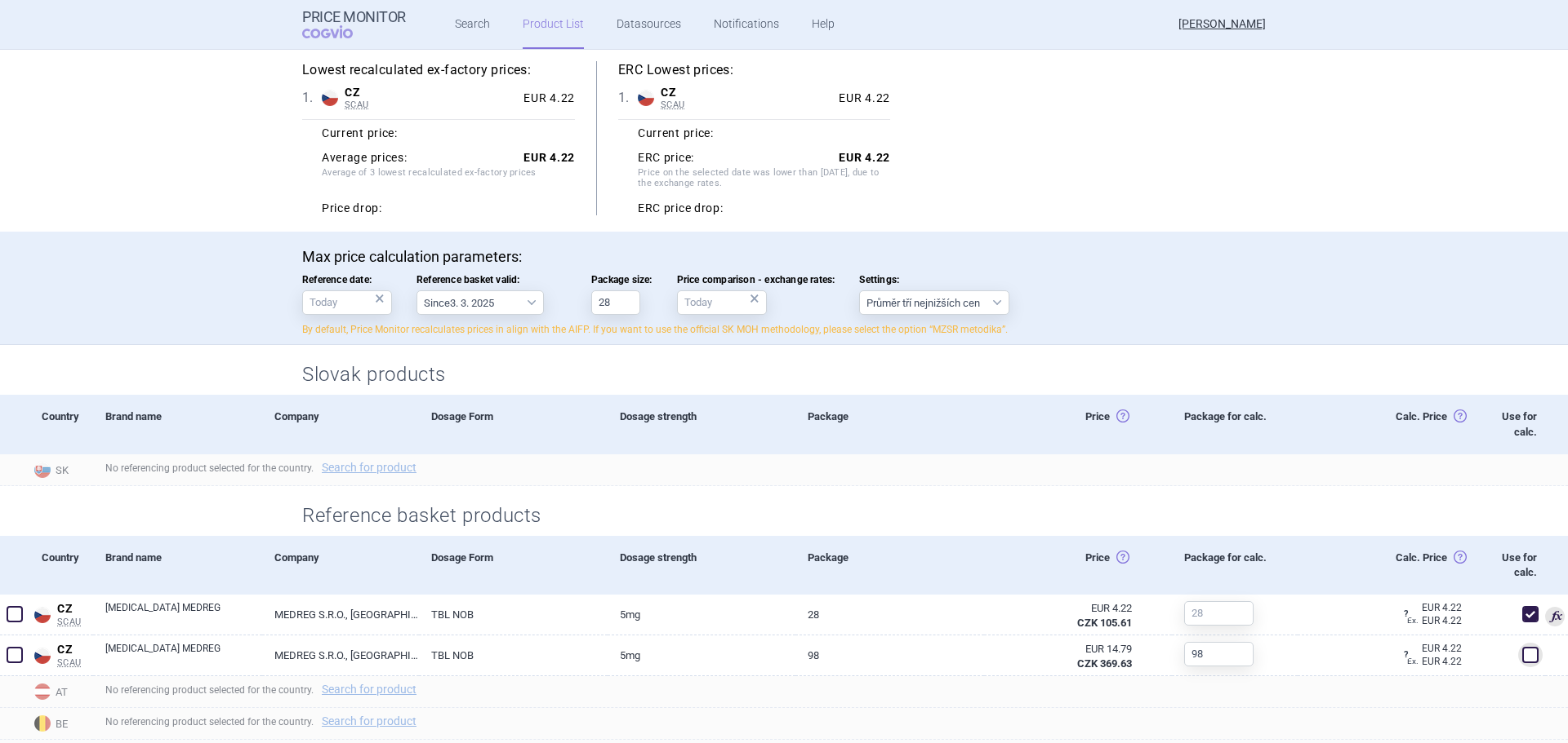
click at [1285, 200] on div "Lowest recalculated ex-factory prices: 1 . CZ SCAU Czech Republic SCAU List of …" at bounding box center [784, 138] width 1029 height 187
drag, startPoint x: 1269, startPoint y: 487, endPoint x: 1291, endPoint y: 490, distance: 22.2
click at [1269, 487] on div "Reference basket products" at bounding box center [784, 511] width 1029 height 50
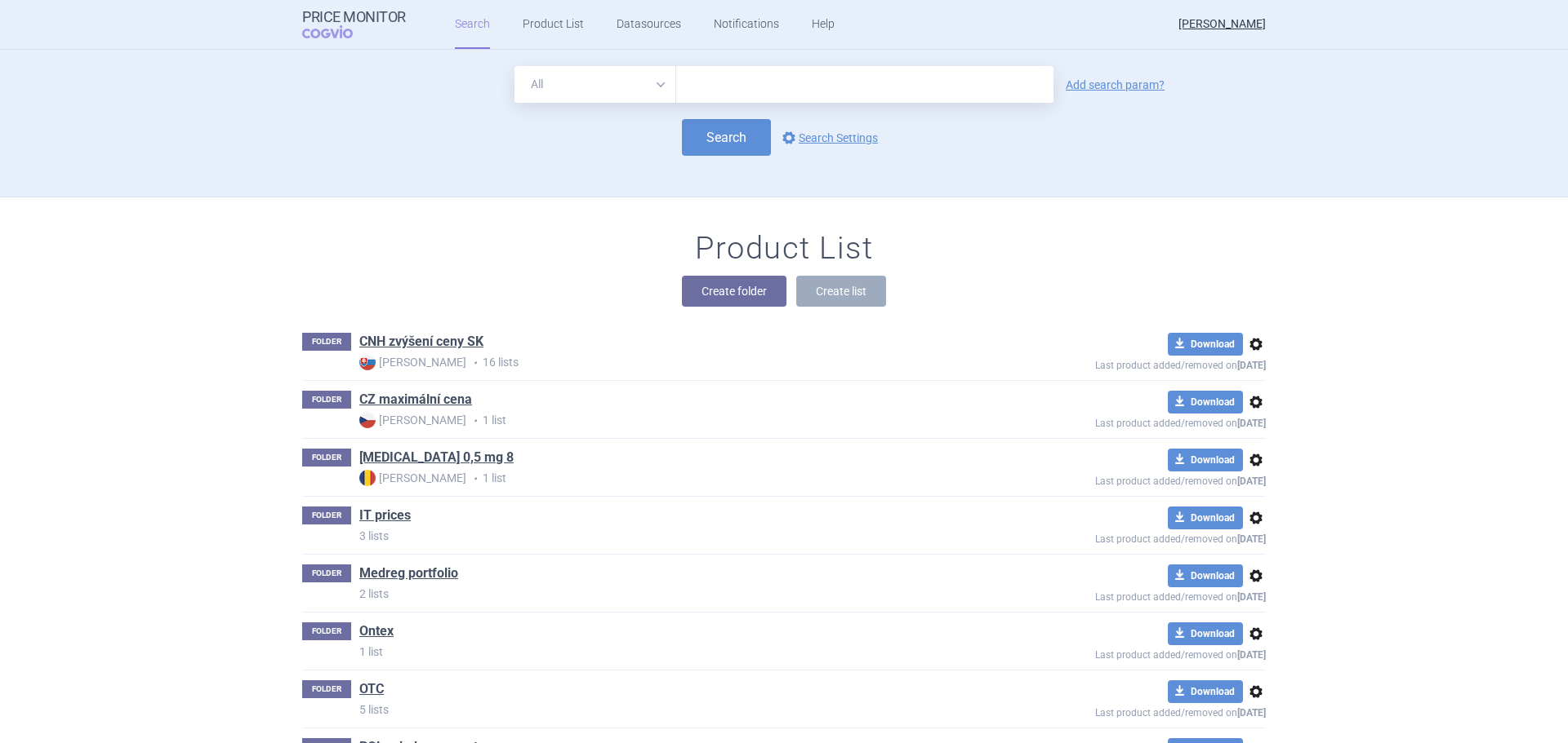
click at [768, 83] on input "text" at bounding box center [864, 85] width 377 height 37
type input "[MEDICAL_DATA]"
click at [1107, 94] on div "All Brand Name ATC Company Active Substance Country Newer than [MEDICAL_DATA] A…" at bounding box center [783, 85] width 964 height 37
click at [1099, 83] on link "Add search param?" at bounding box center [1115, 85] width 99 height 11
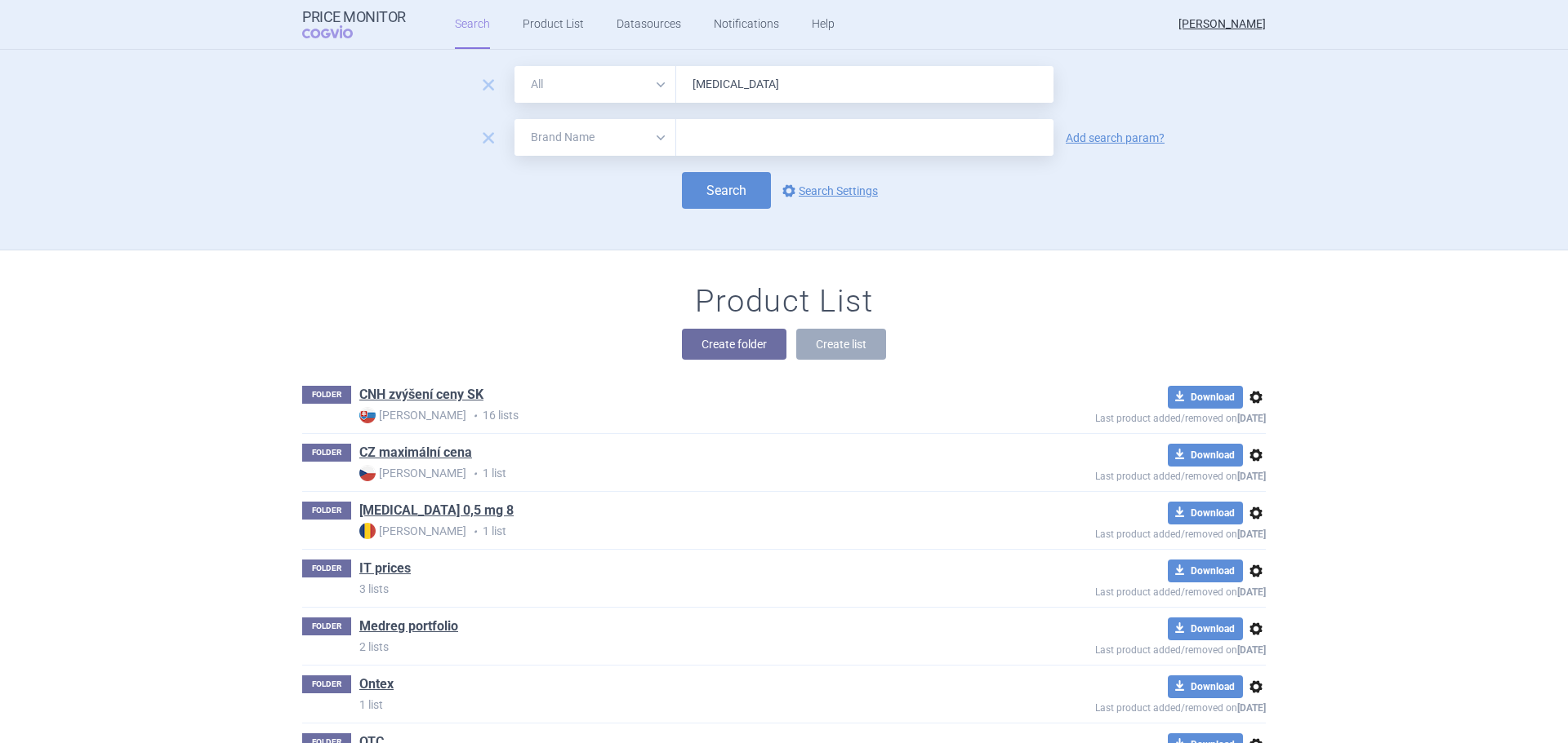
click at [561, 129] on select "All Brand Name ATC Company Active Substance Country Newer than" at bounding box center [595, 137] width 162 height 37
select select "mah"
click at [514, 119] on select "All Brand Name ATC Company Active Substance Country Newer than" at bounding box center [595, 137] width 162 height 37
click at [792, 137] on input "text" at bounding box center [864, 137] width 377 height 37
type input "medreg"
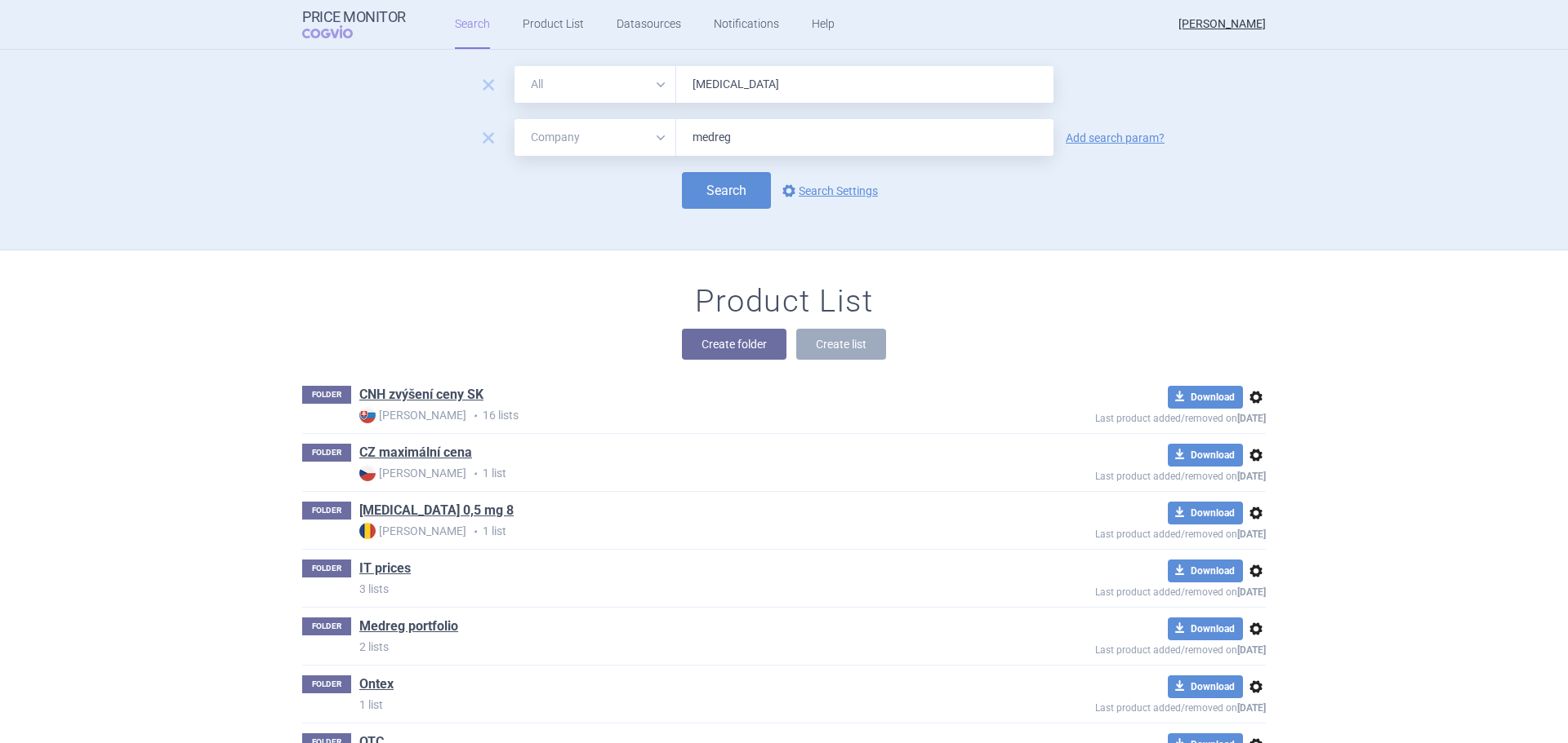
click button "Search" at bounding box center [726, 190] width 89 height 37
select select "mah"
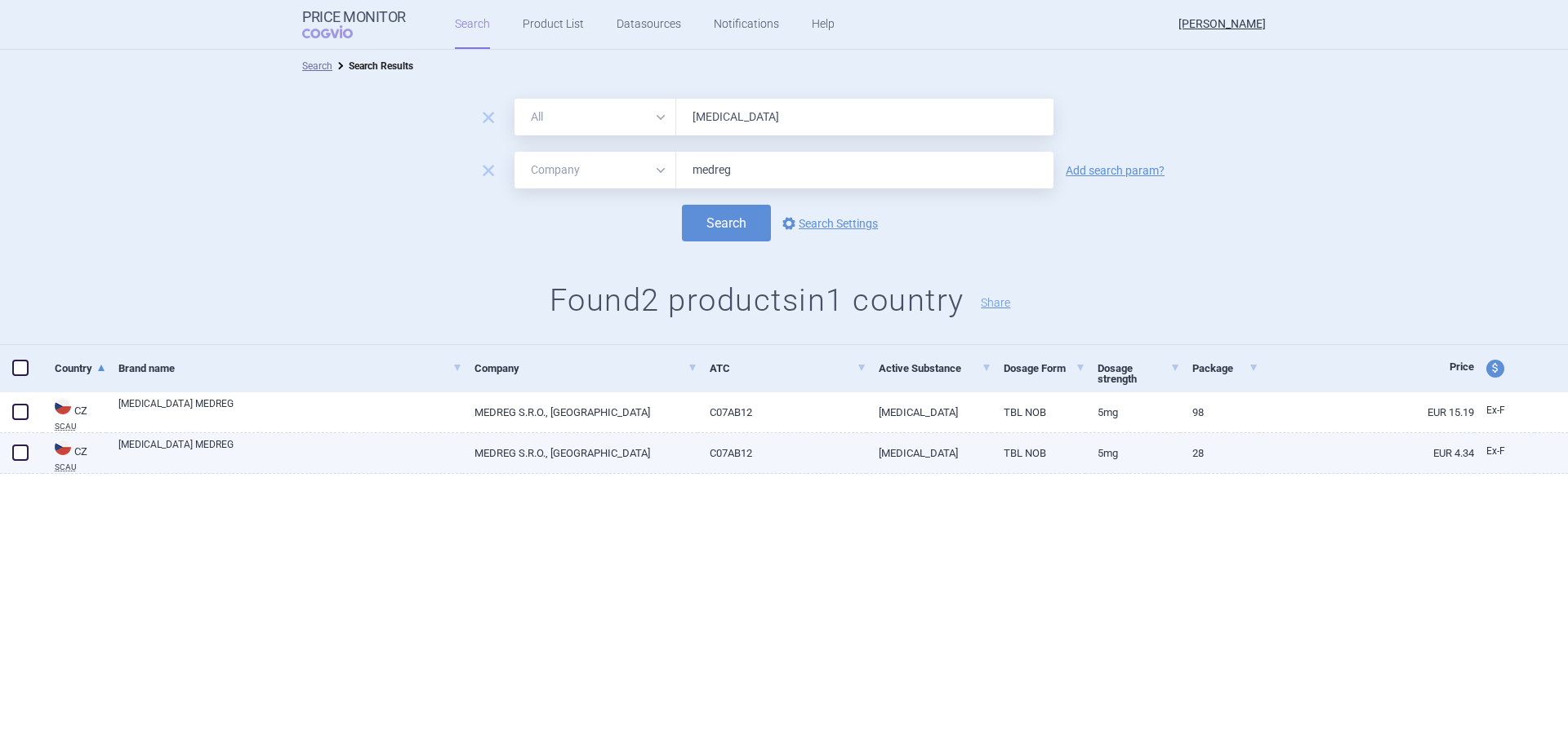
click at [19, 450] on span at bounding box center [20, 453] width 16 height 16
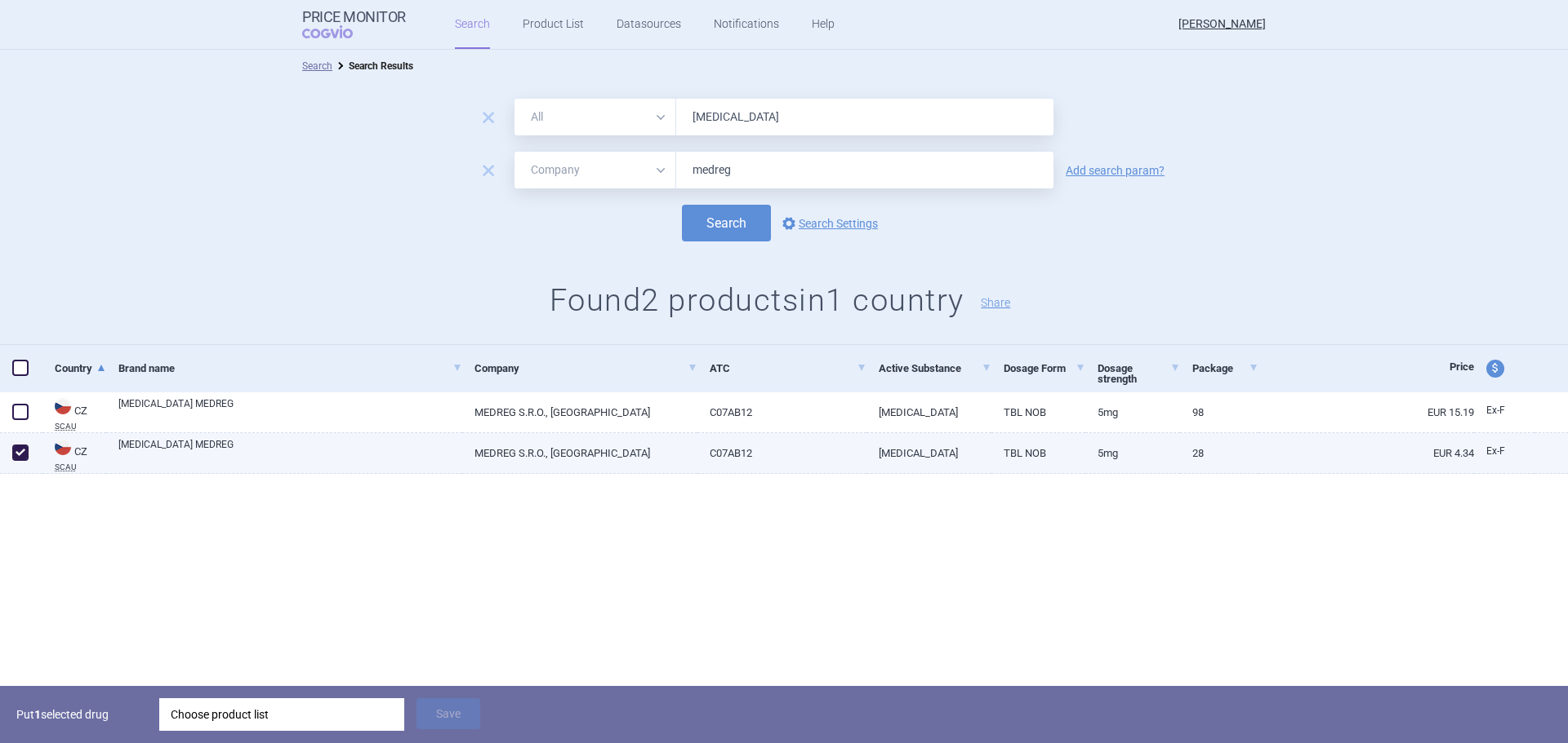
checkbox input "true"
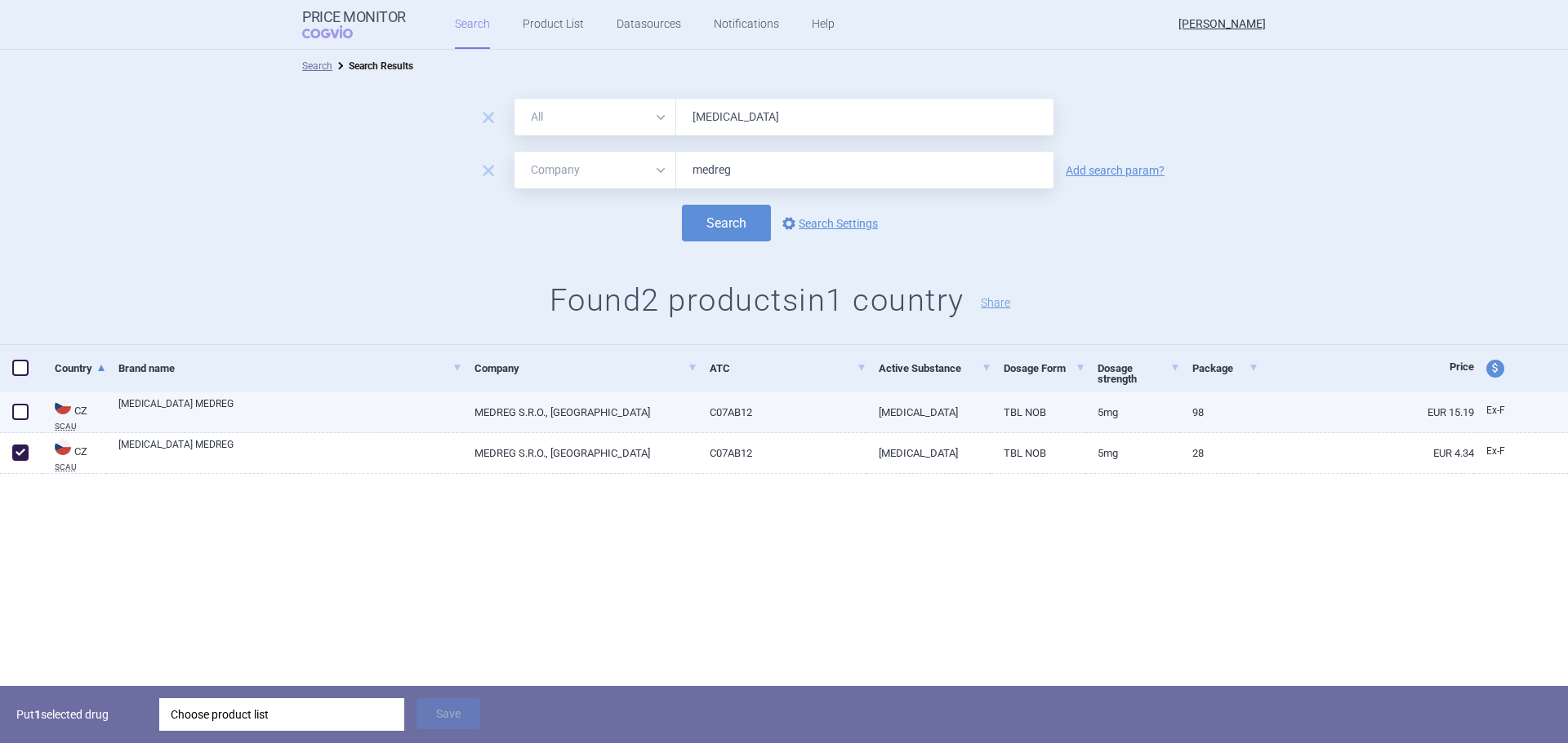
click at [16, 411] on span at bounding box center [20, 412] width 16 height 16
checkbox input "true"
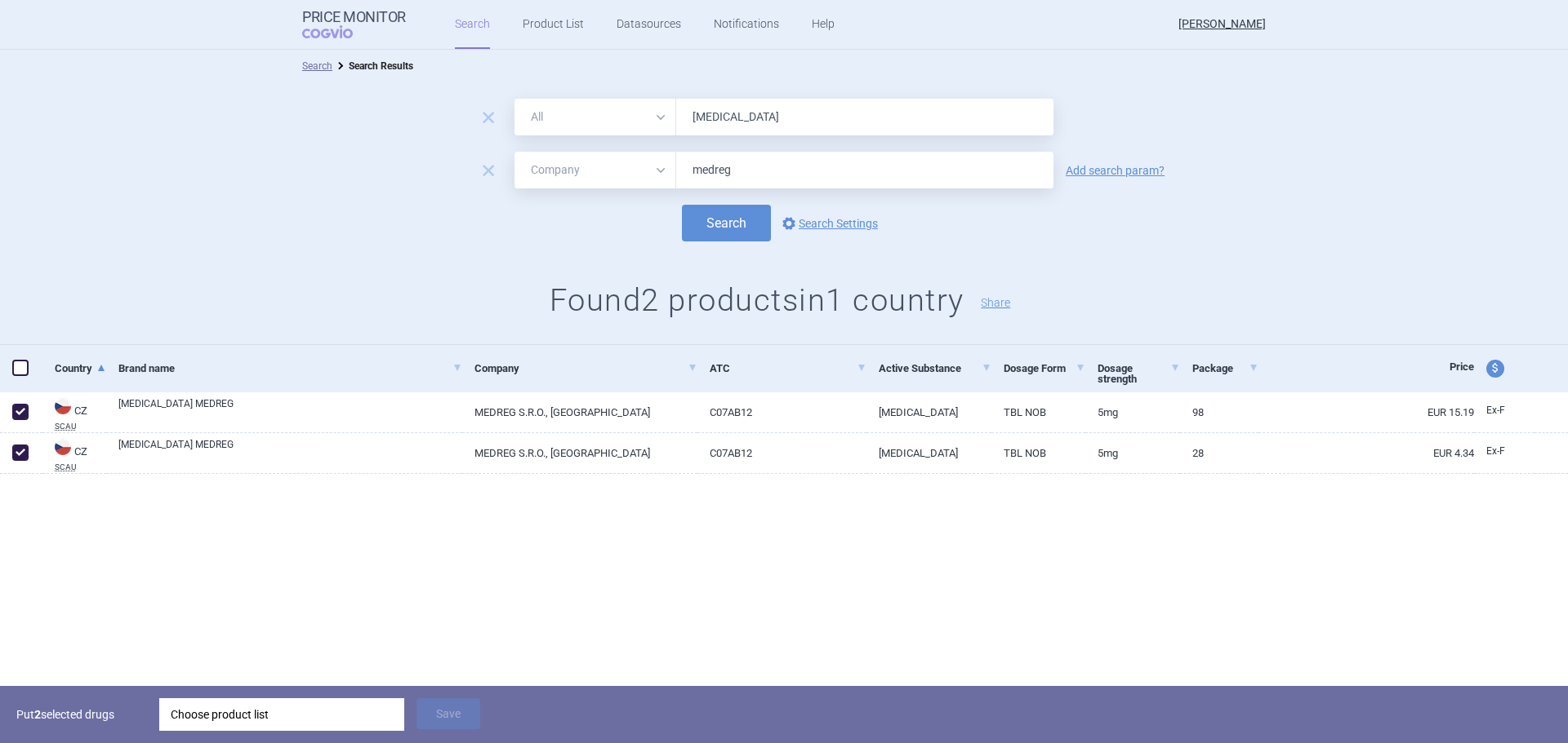
click at [200, 704] on div "Choose product list" at bounding box center [281, 715] width 222 height 33
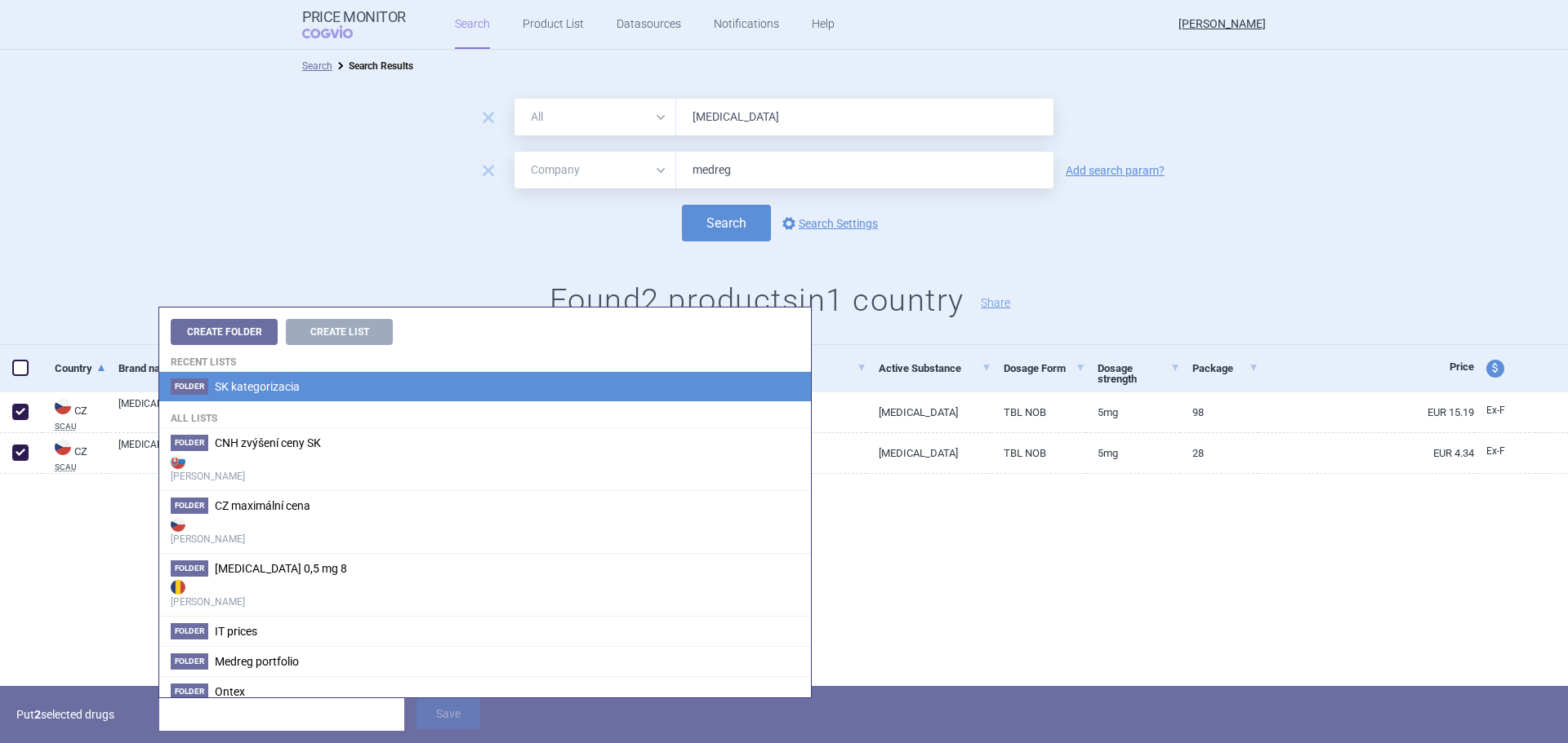
click at [265, 390] on span "SK kategorizacia" at bounding box center [257, 386] width 85 height 13
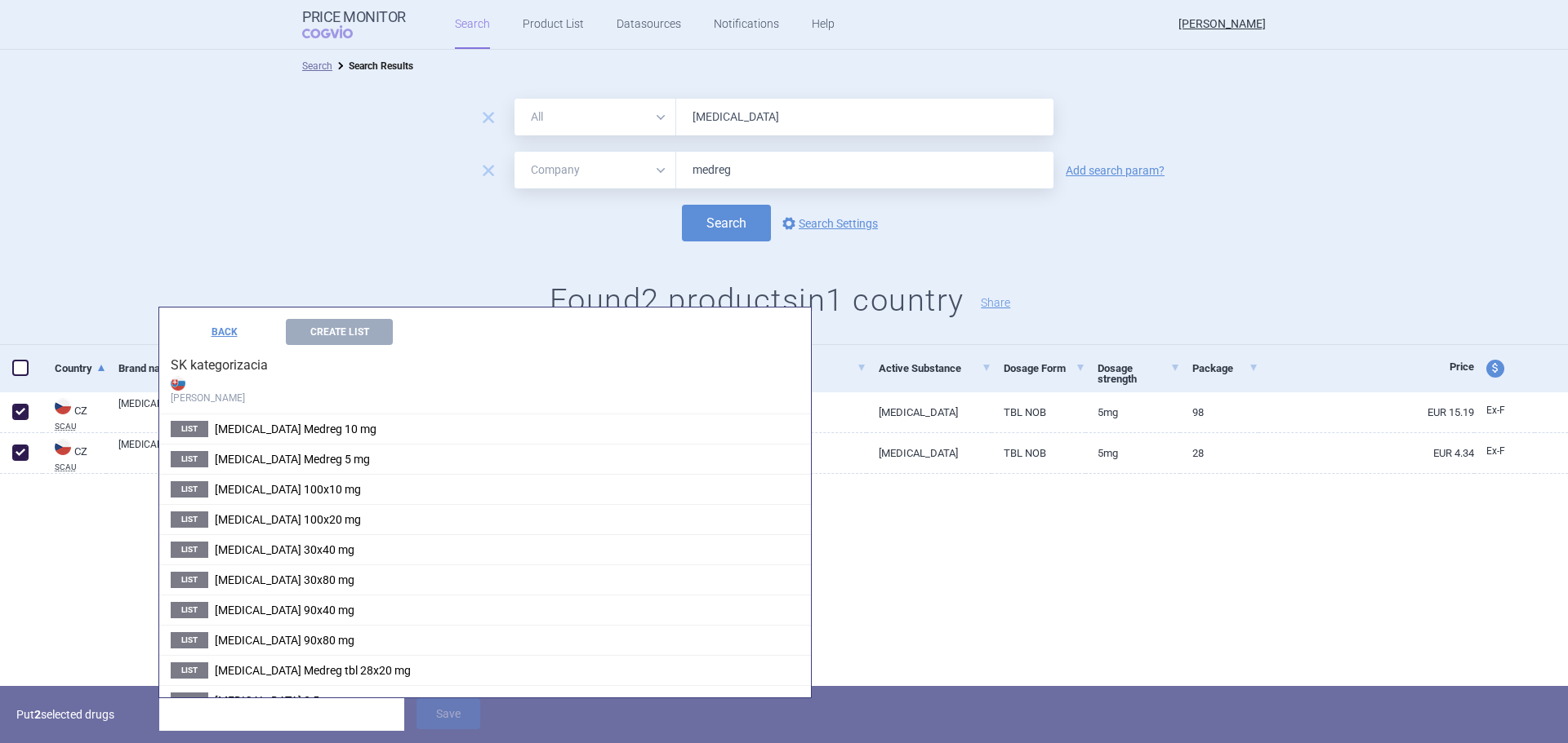
scroll to position [471, 0]
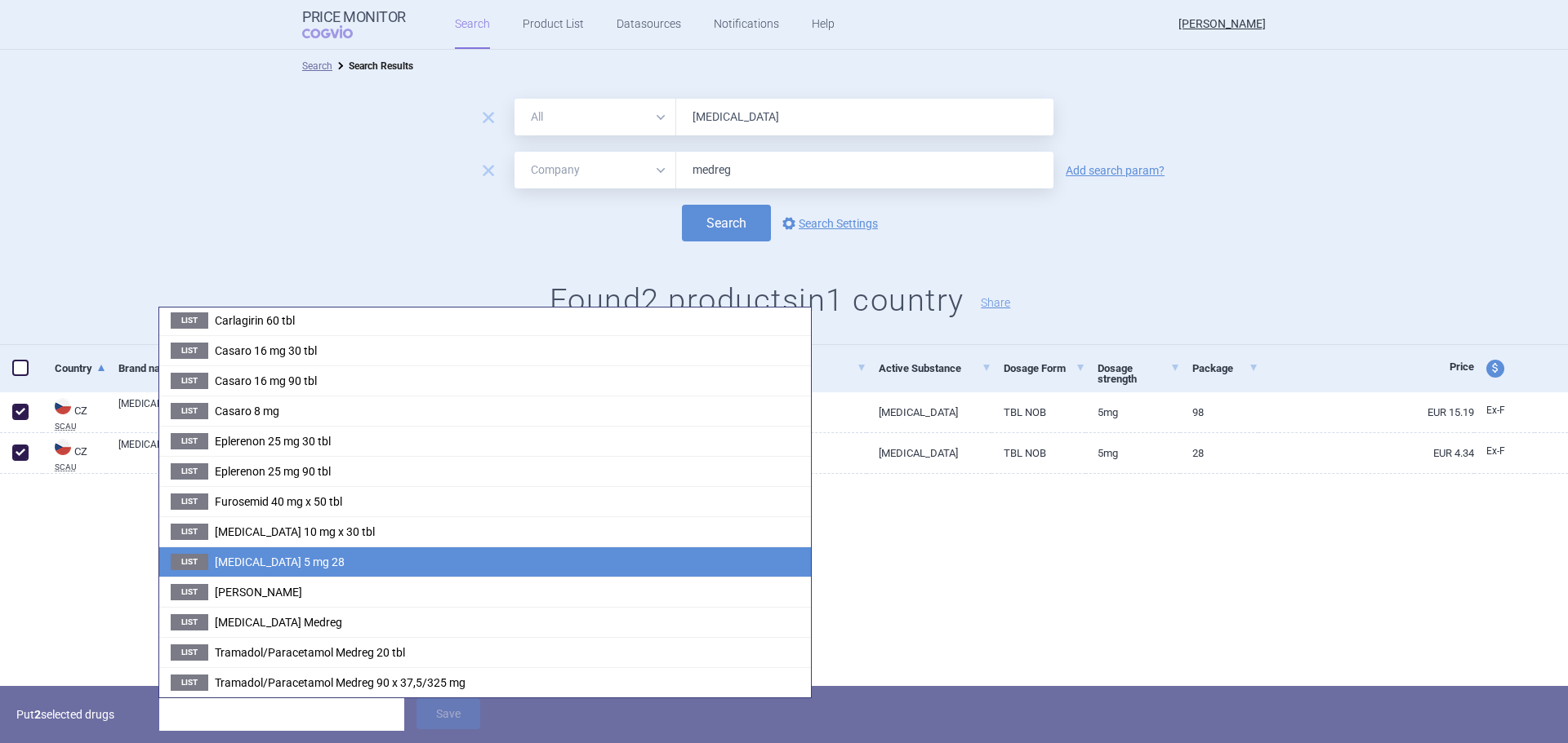
click at [247, 566] on span "[MEDICAL_DATA] 5 mg 28" at bounding box center [279, 562] width 130 height 13
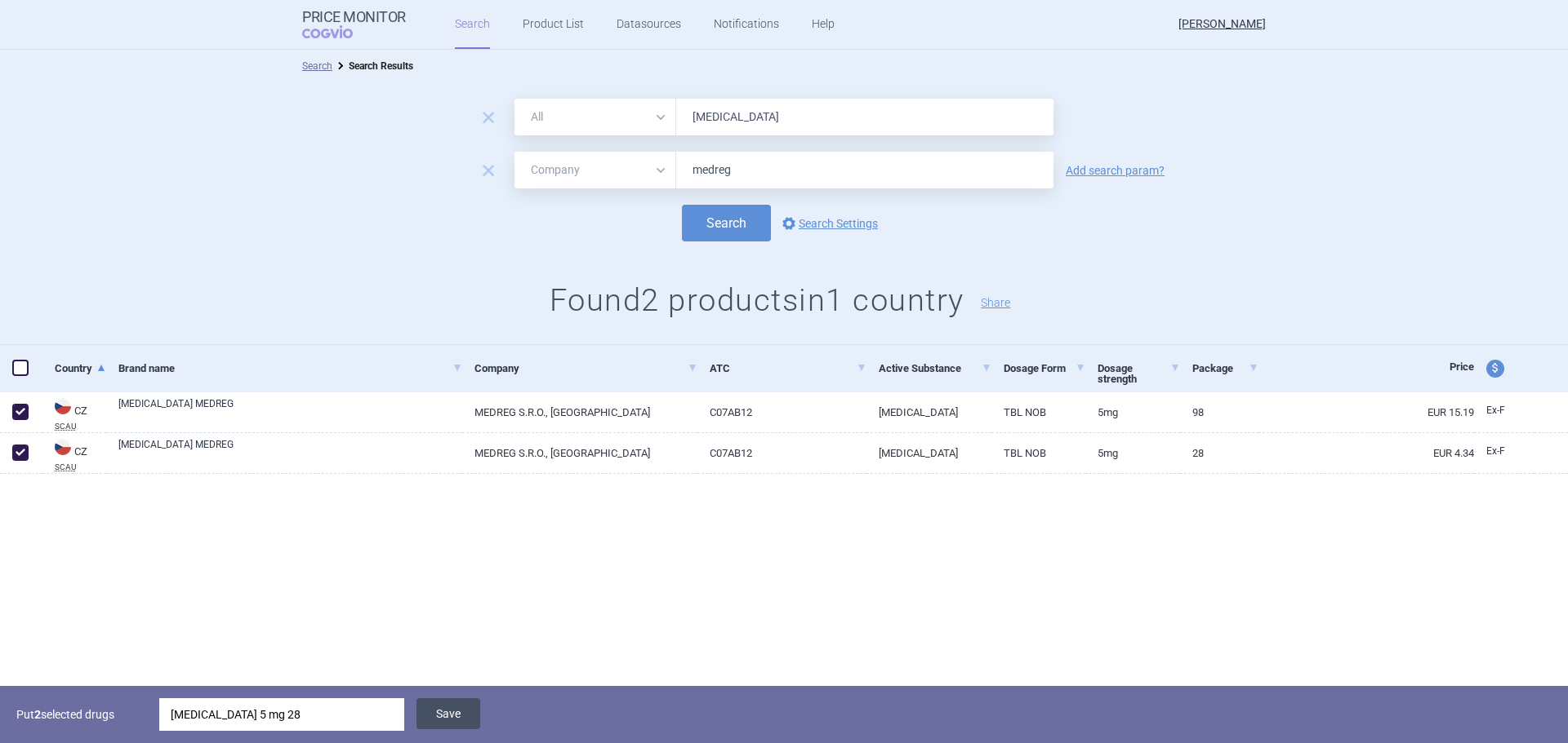
click at [467, 707] on button "Save" at bounding box center [449, 714] width 64 height 31
